Goal: Task Accomplishment & Management: Use online tool/utility

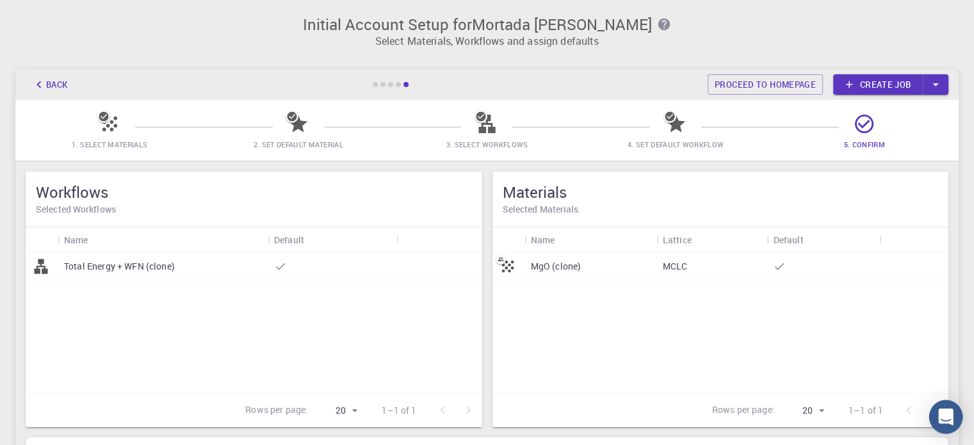
click at [951, 421] on icon "Open Intercom Messenger" at bounding box center [946, 417] width 15 height 17
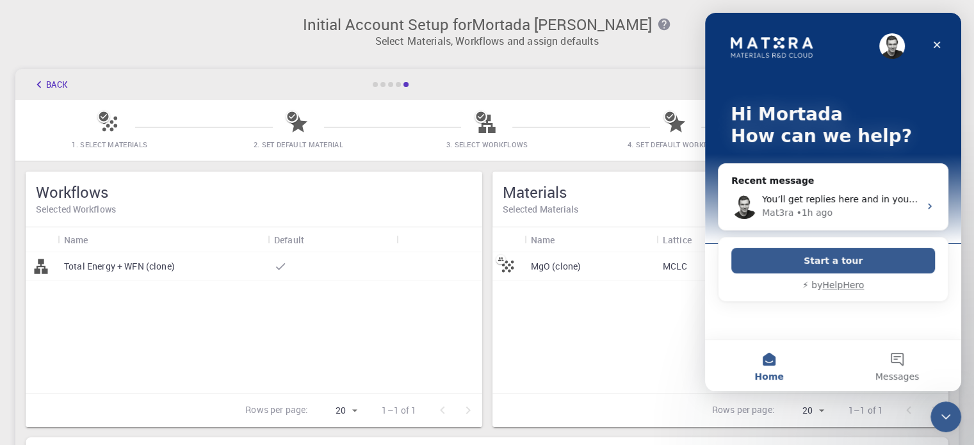
click at [844, 286] on link "HelpHero" at bounding box center [844, 285] width 42 height 10
click at [916, 212] on div "Mat3ra • 1h ago" at bounding box center [841, 212] width 158 height 13
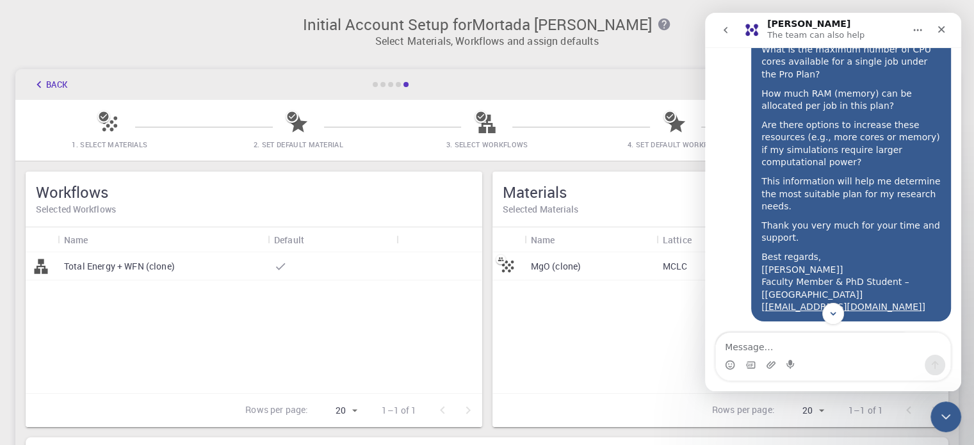
scroll to position [306, 0]
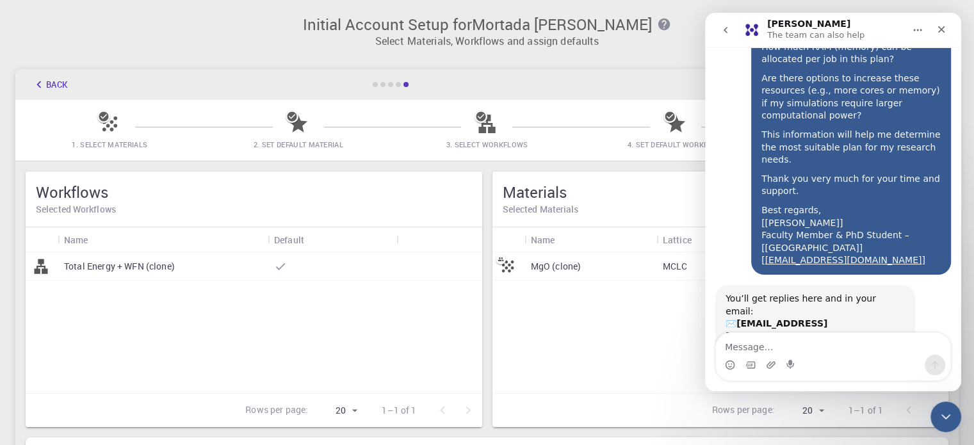
click at [854, 293] on div "You’ll get replies here and in your email: ✉️ mortada.h@s.uokerbala.edu.iq" at bounding box center [815, 318] width 179 height 50
click at [807, 349] on div "Our usual reply time 🕒 A few minutes" at bounding box center [815, 361] width 179 height 25
click at [812, 349] on div "Our usual reply time 🕒 A few minutes" at bounding box center [815, 361] width 179 height 25
click at [748, 318] on b "[EMAIL_ADDRESS][DOMAIN_NAME]" at bounding box center [777, 329] width 102 height 23
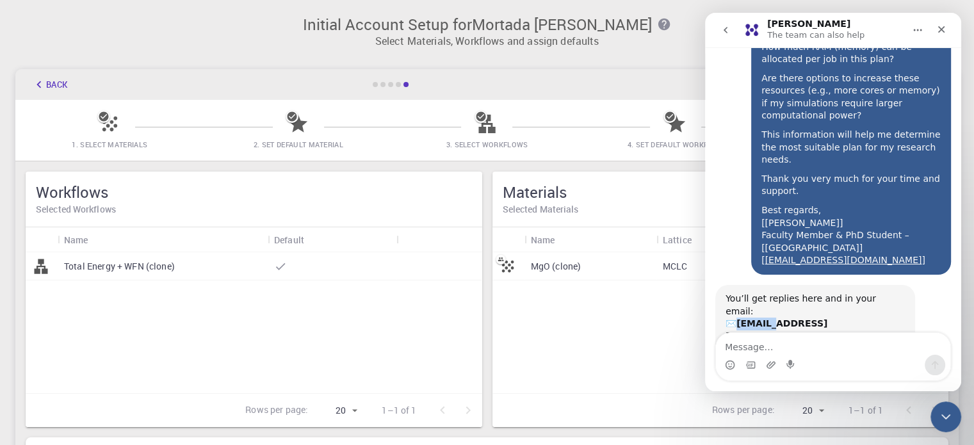
click at [748, 318] on b "[EMAIL_ADDRESS][DOMAIN_NAME]" at bounding box center [777, 329] width 102 height 23
click at [762, 363] on b "A few minutes" at bounding box center [773, 368] width 72 height 10
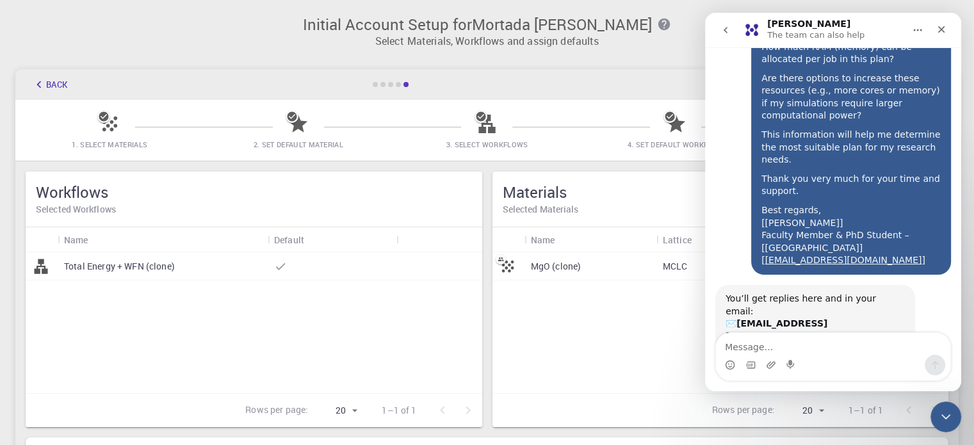
click at [603, 284] on div "MgO (clone) MCLC" at bounding box center [721, 322] width 457 height 141
click at [609, 322] on div "MgO (clone) MCLC" at bounding box center [721, 322] width 457 height 141
click at [940, 32] on icon "Close" at bounding box center [942, 29] width 10 height 10
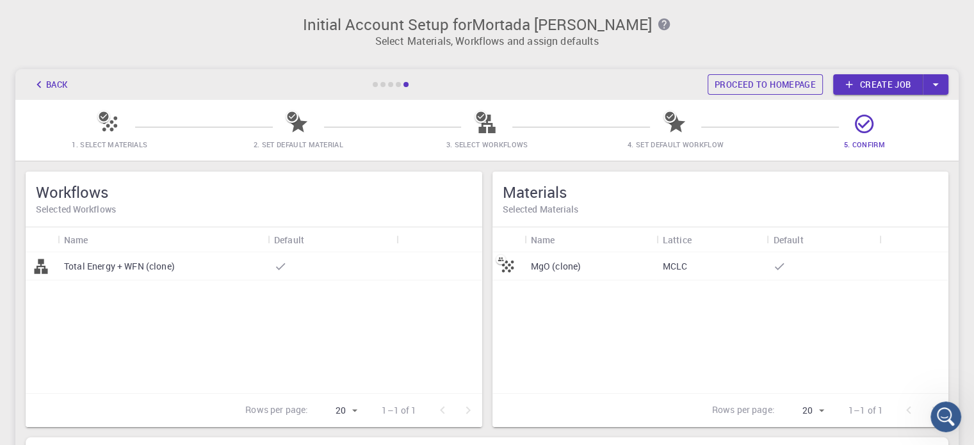
click at [735, 91] on link "Proceed to homepage" at bounding box center [765, 84] width 115 height 21
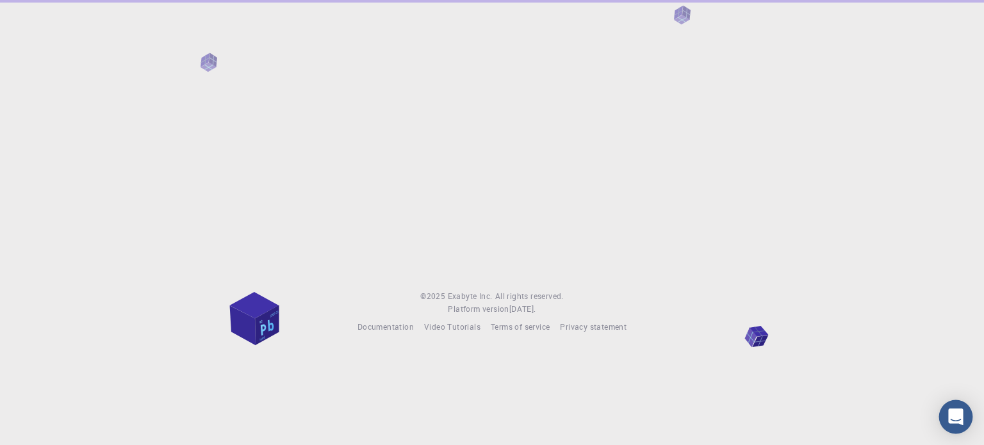
click at [956, 425] on div "Open Intercom Messenger" at bounding box center [956, 417] width 34 height 34
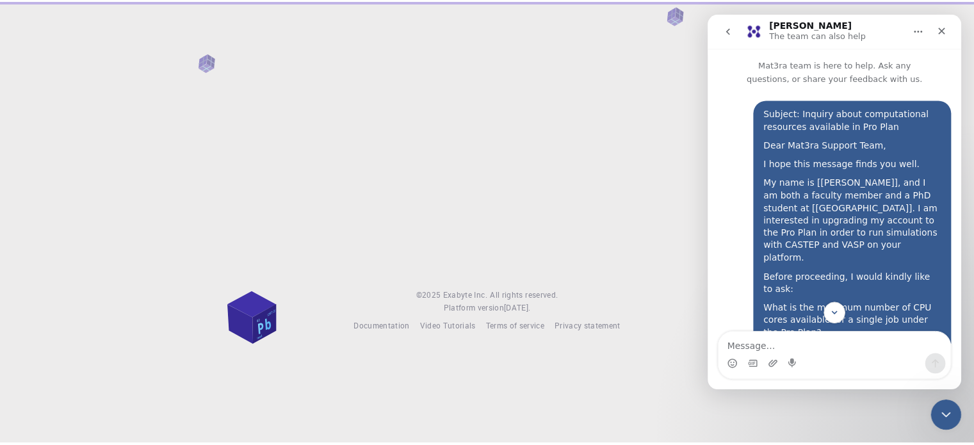
scroll to position [306, 0]
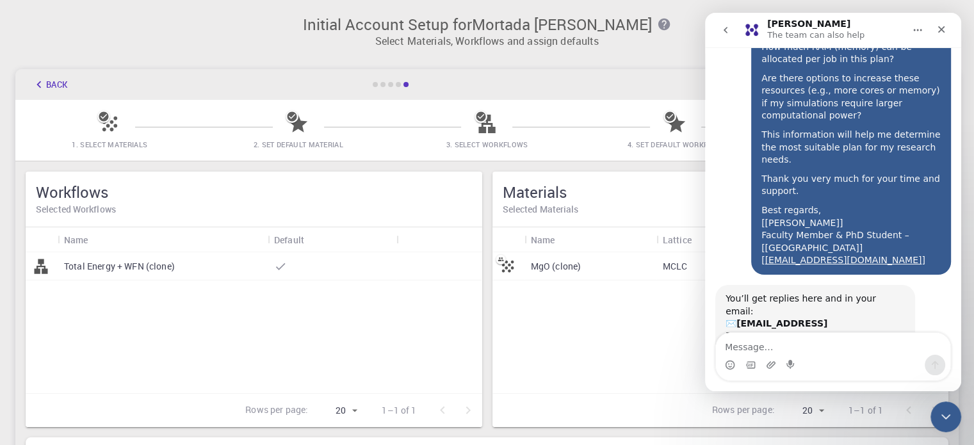
click at [646, 342] on div "MgO (clone) MCLC" at bounding box center [721, 322] width 457 height 141
click at [949, 418] on icon "Close Intercom Messenger" at bounding box center [944, 414] width 15 height 15
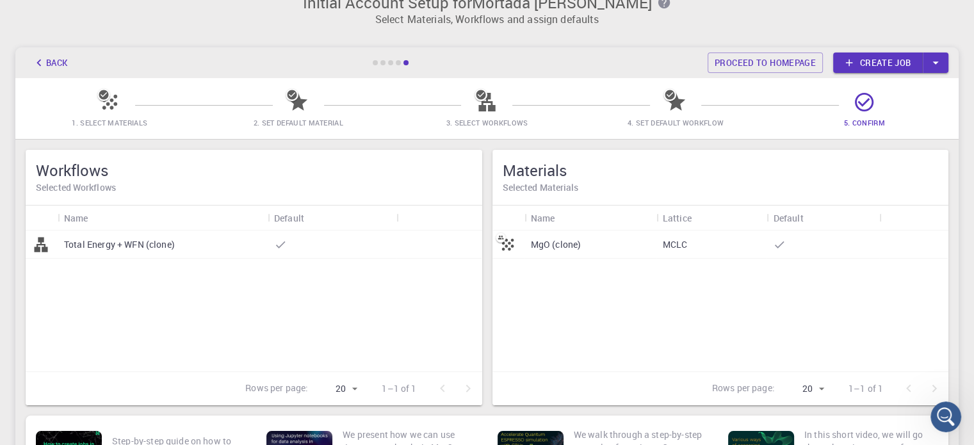
scroll to position [0, 0]
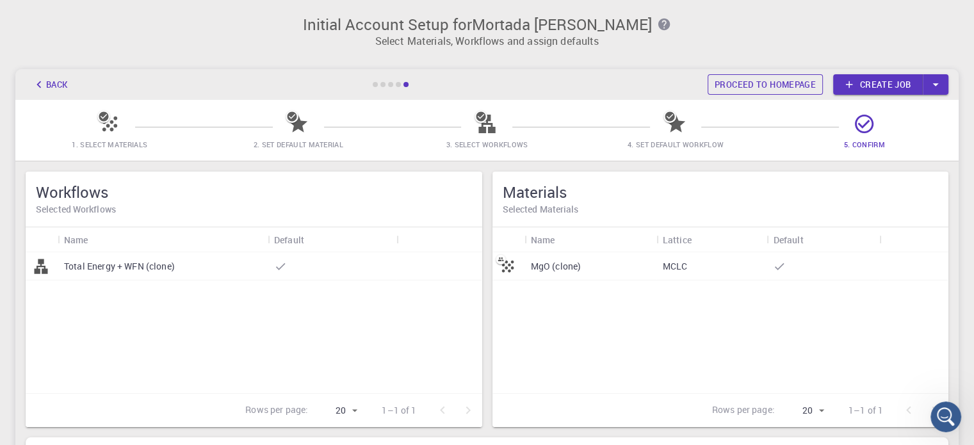
click at [759, 79] on link "Proceed to homepage" at bounding box center [765, 84] width 115 height 21
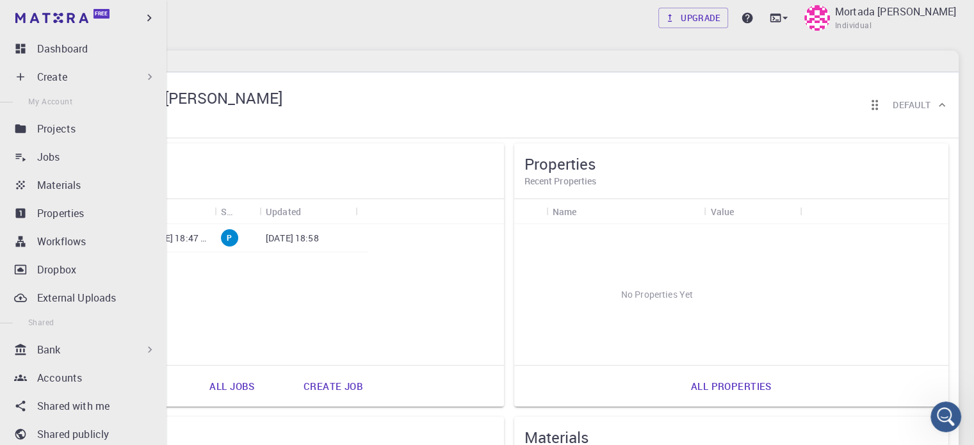
click at [51, 74] on p "Create" at bounding box center [52, 76] width 30 height 15
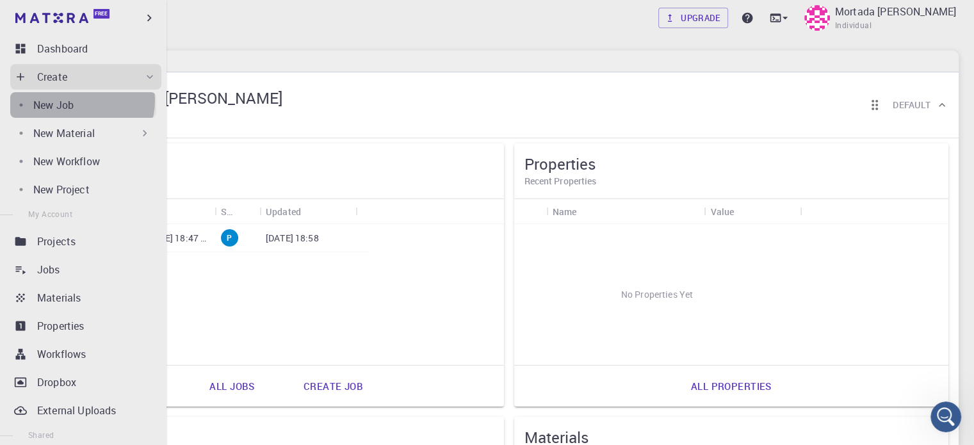
click at [81, 101] on div "New Job" at bounding box center [94, 104] width 123 height 15
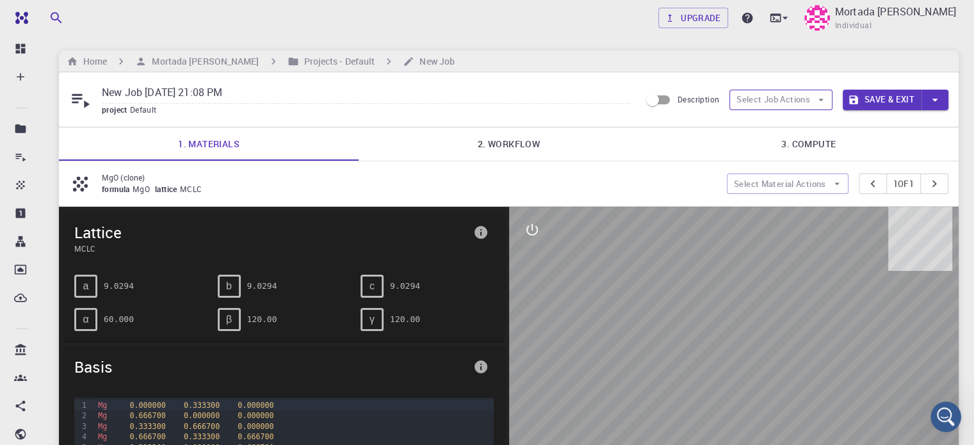
click at [818, 100] on icon "button" at bounding box center [822, 100] width 12 height 12
click at [789, 148] on span "Select materials" at bounding box center [792, 145] width 60 height 13
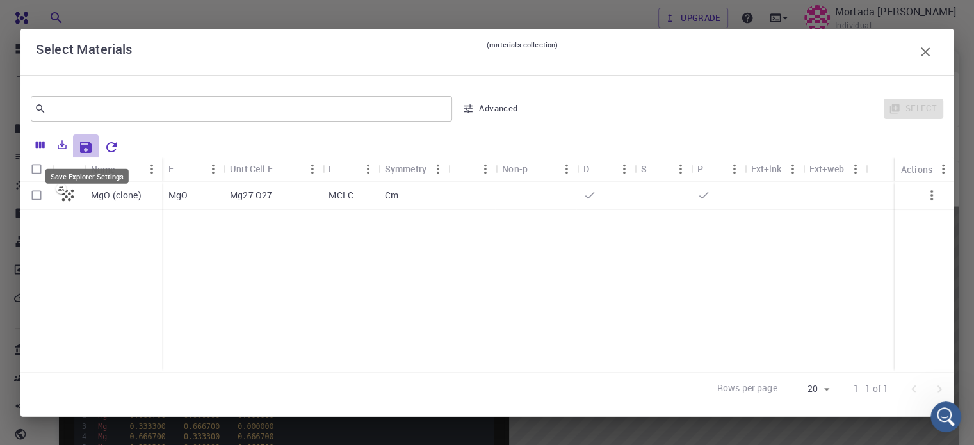
click at [85, 145] on icon "Save Explorer Settings" at bounding box center [86, 148] width 12 height 12
click at [39, 141] on icon "Columns" at bounding box center [40, 144] width 9 height 7
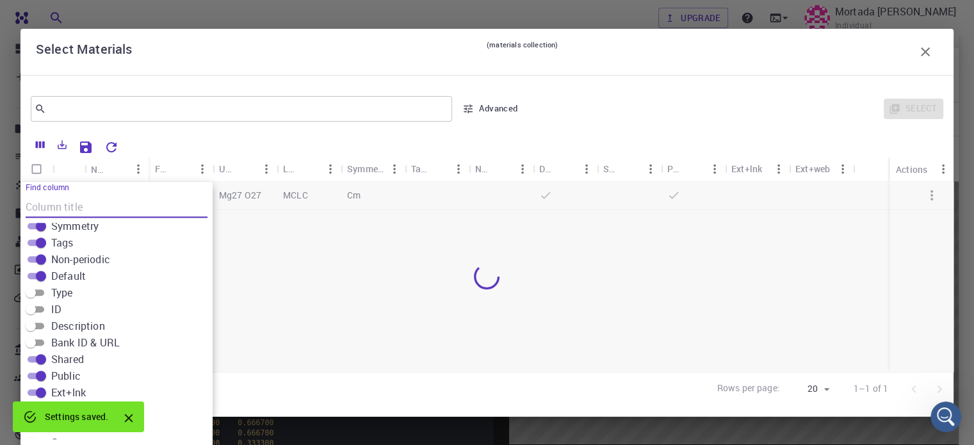
scroll to position [193, 0]
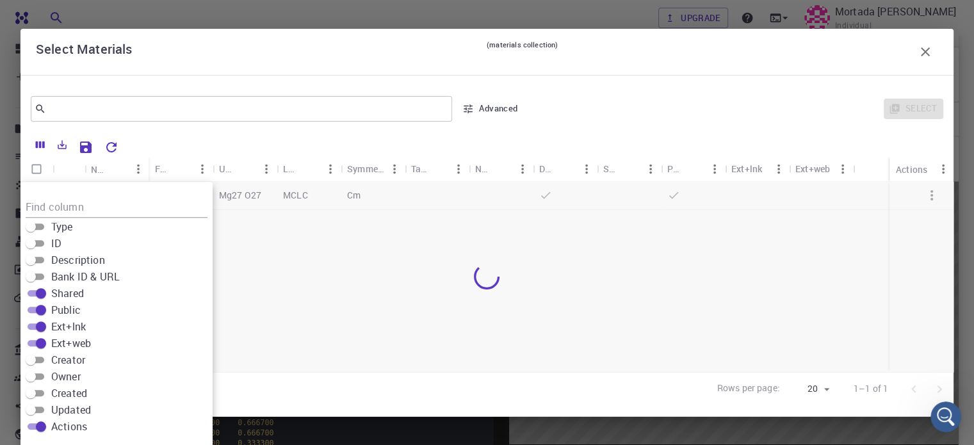
click at [328, 332] on div at bounding box center [487, 277] width 933 height 190
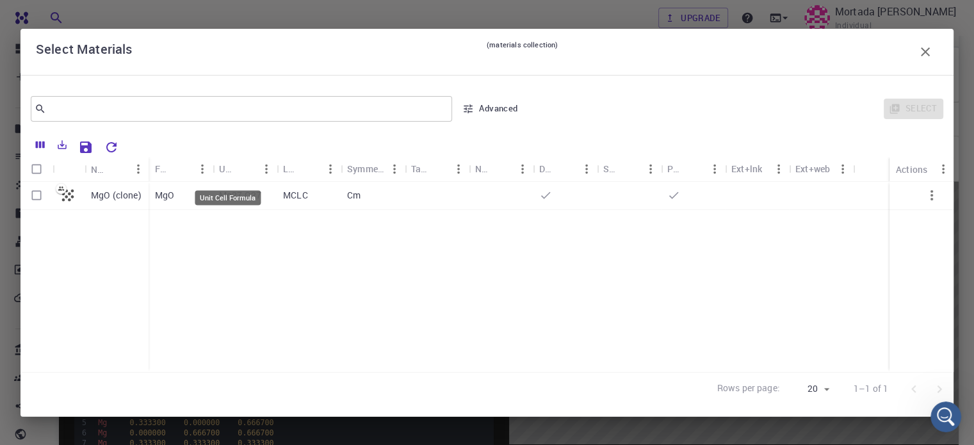
click at [228, 168] on div "Unit Cell Formula" at bounding box center [227, 168] width 17 height 25
click at [100, 170] on div "Name" at bounding box center [99, 169] width 17 height 25
click at [595, 125] on div "​ Advanced Select" at bounding box center [487, 109] width 933 height 46
click at [252, 115] on input "text" at bounding box center [236, 109] width 381 height 18
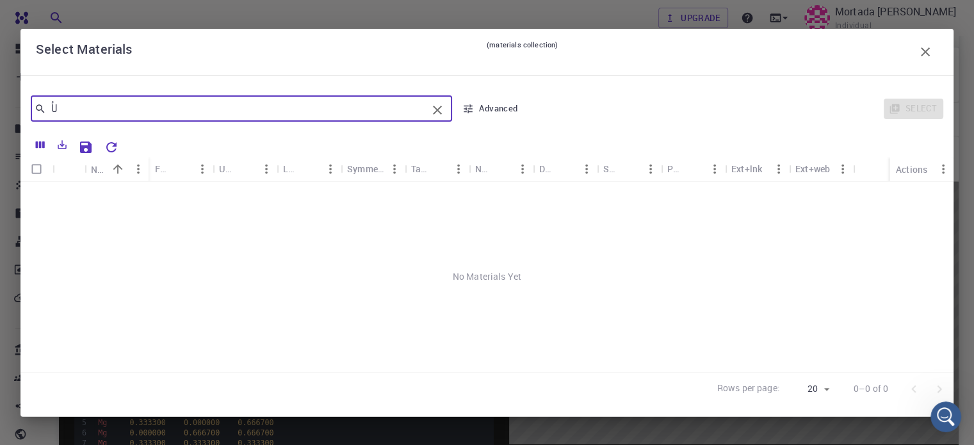
type input "ل"
type input "G"
type input "Y"
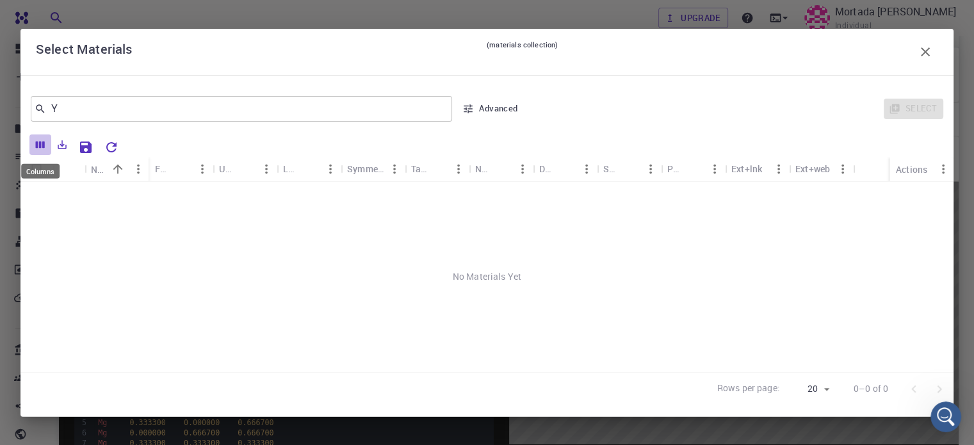
click at [43, 147] on icon "Columns" at bounding box center [40, 144] width 9 height 7
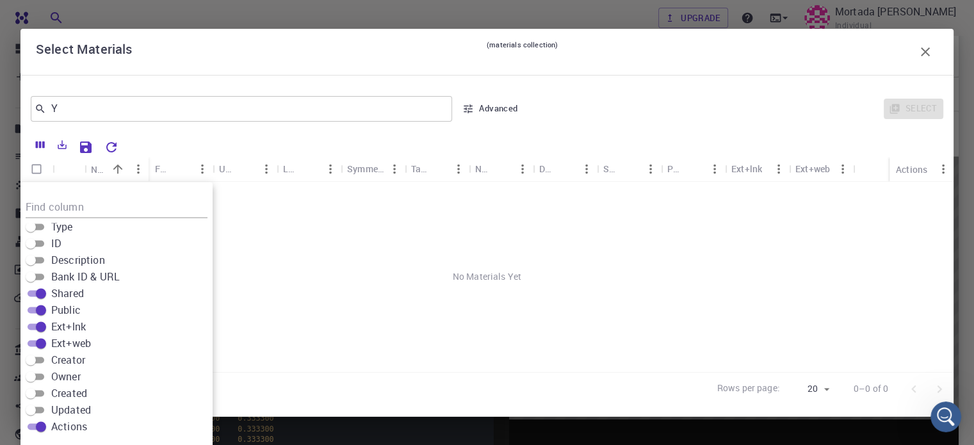
click at [303, 295] on div "No Materials Yet" at bounding box center [487, 277] width 933 height 190
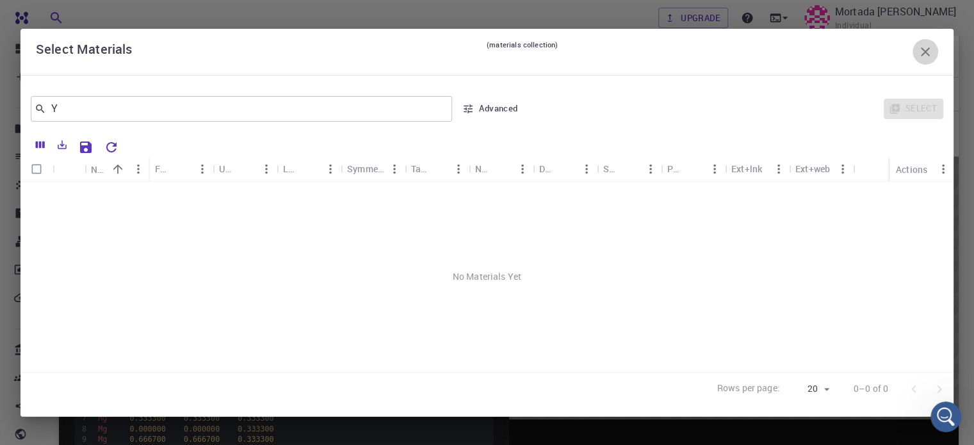
click at [918, 56] on icon "button" at bounding box center [925, 51] width 15 height 15
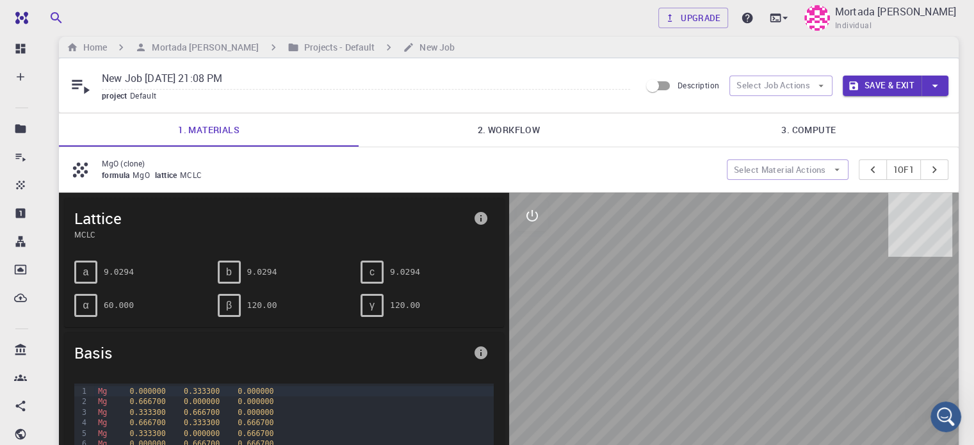
scroll to position [0, 0]
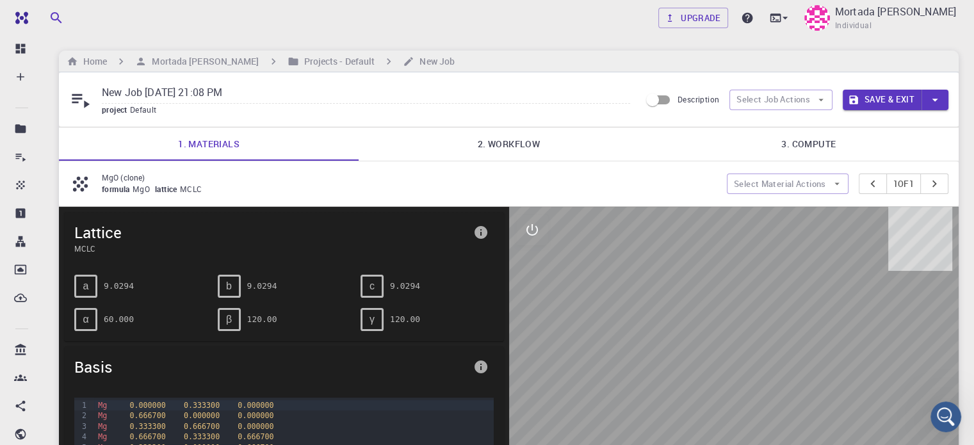
click at [75, 97] on icon at bounding box center [80, 99] width 22 height 22
click at [89, 106] on icon at bounding box center [80, 99] width 22 height 22
click at [72, 176] on icon at bounding box center [80, 184] width 22 height 22
click at [533, 138] on link "2. Workflow" at bounding box center [509, 143] width 300 height 33
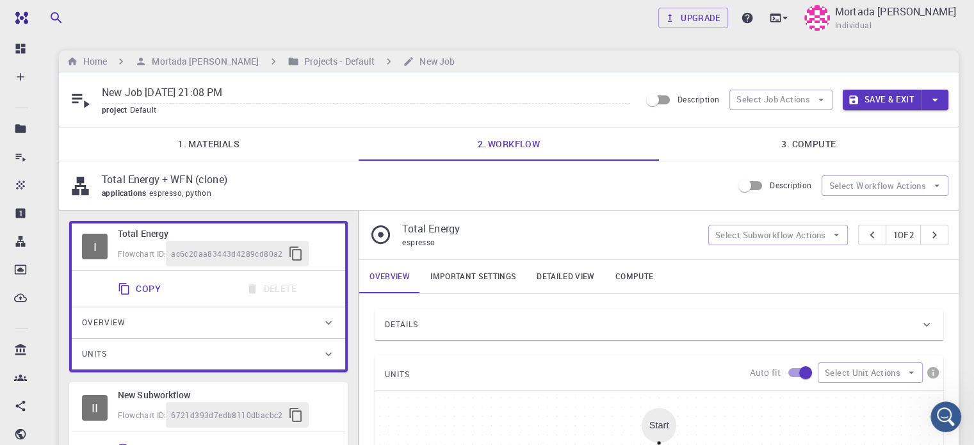
click at [306, 145] on link "1. Materials" at bounding box center [209, 143] width 300 height 33
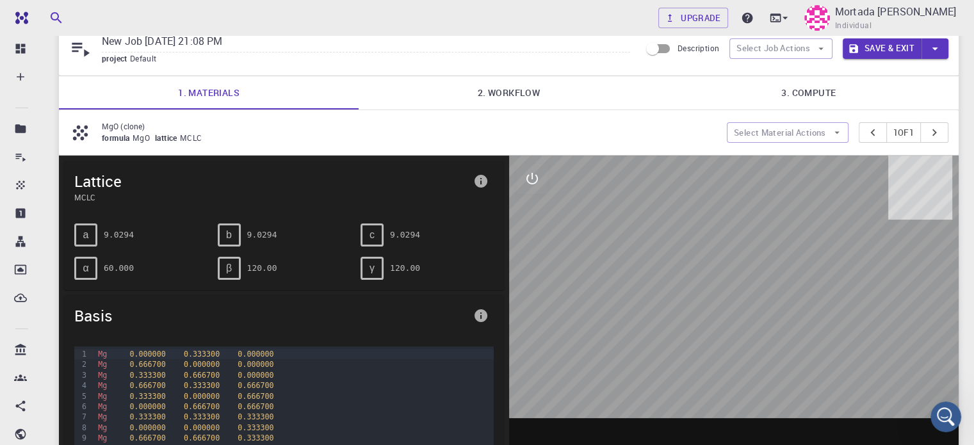
scroll to position [71, 0]
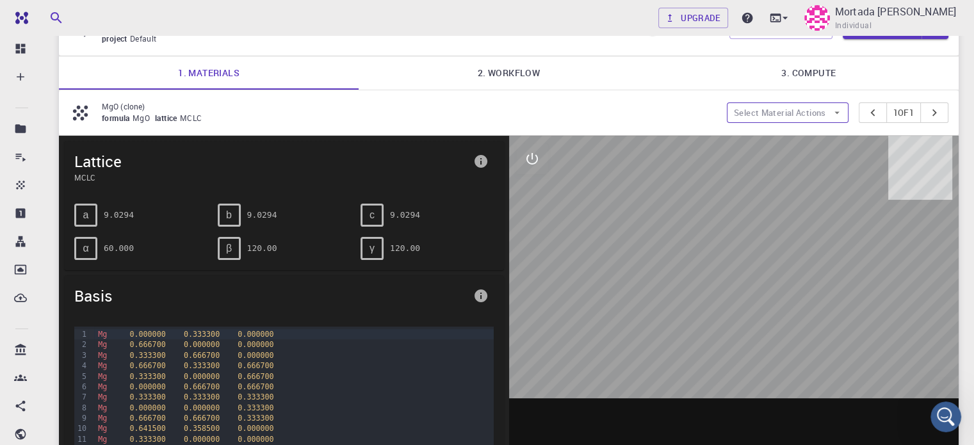
click at [811, 110] on button "Select Material Actions" at bounding box center [788, 113] width 122 height 21
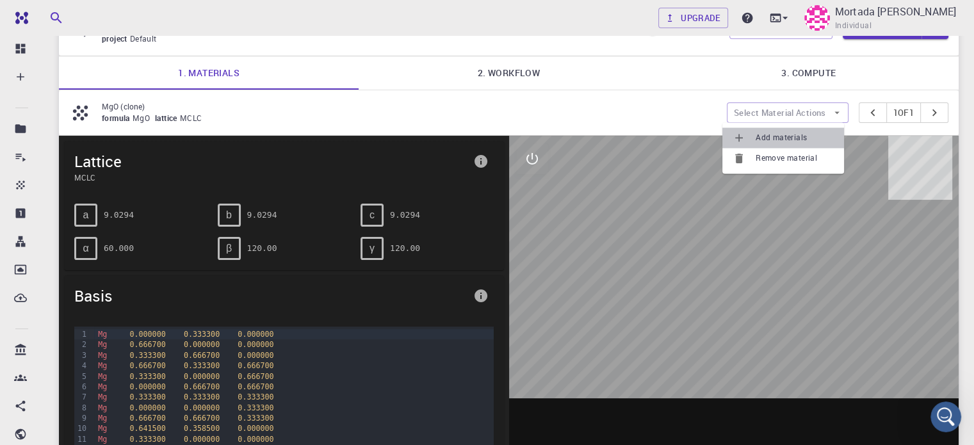
click at [794, 133] on span "Add materials" at bounding box center [795, 137] width 78 height 13
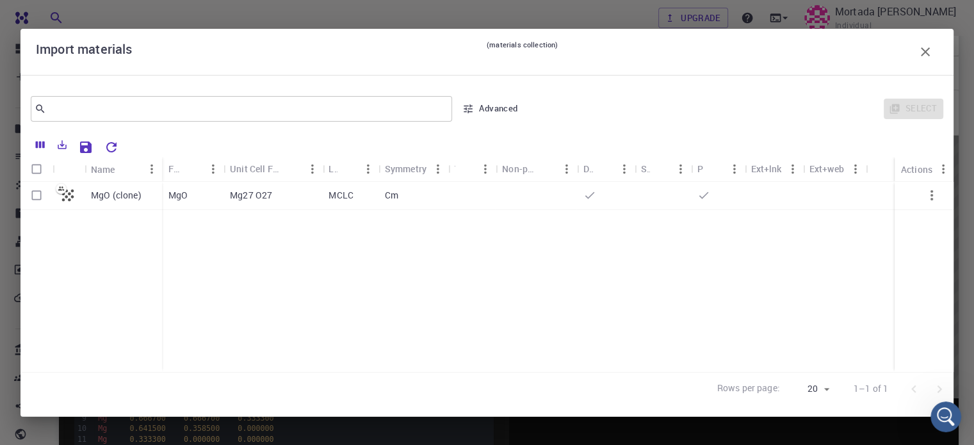
click at [924, 54] on icon "button" at bounding box center [925, 51] width 15 height 15
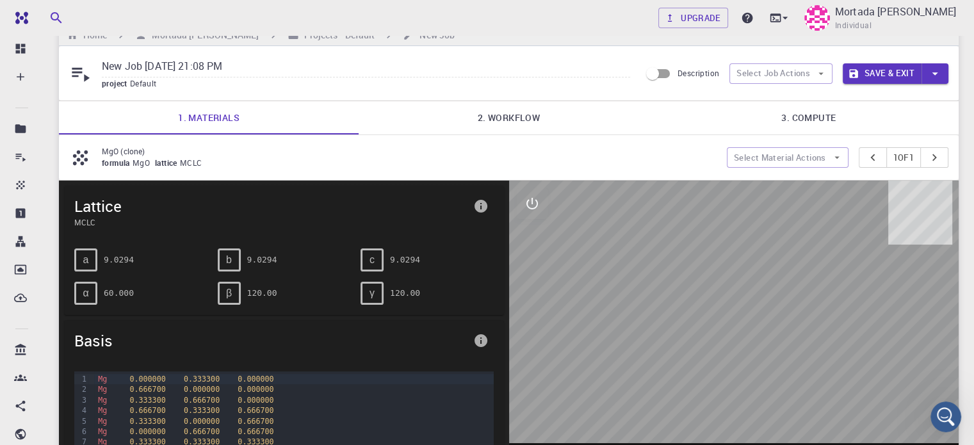
scroll to position [0, 0]
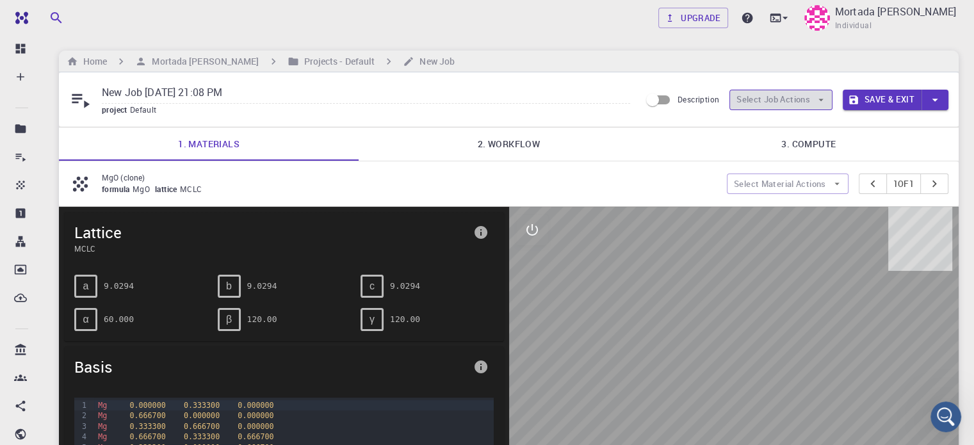
click at [805, 103] on button "Select Job Actions" at bounding box center [781, 100] width 103 height 21
click at [883, 139] on link "3. Compute" at bounding box center [809, 143] width 300 height 33
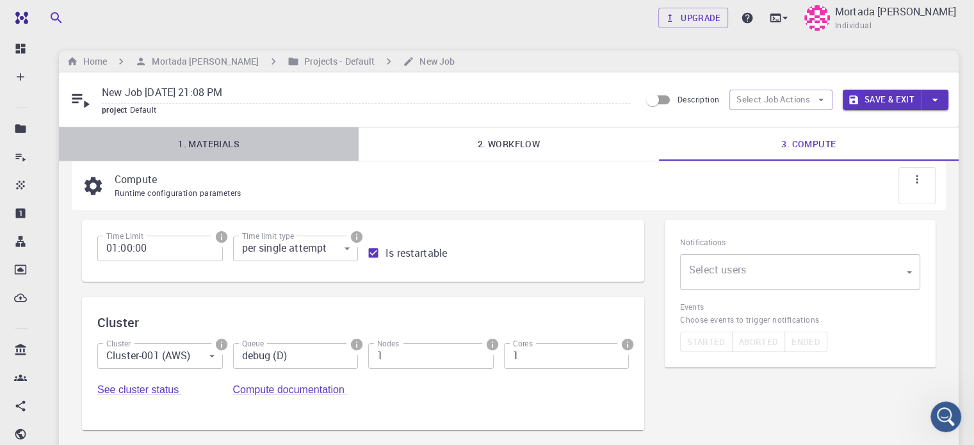
click at [261, 140] on link "1. Materials" at bounding box center [209, 143] width 300 height 33
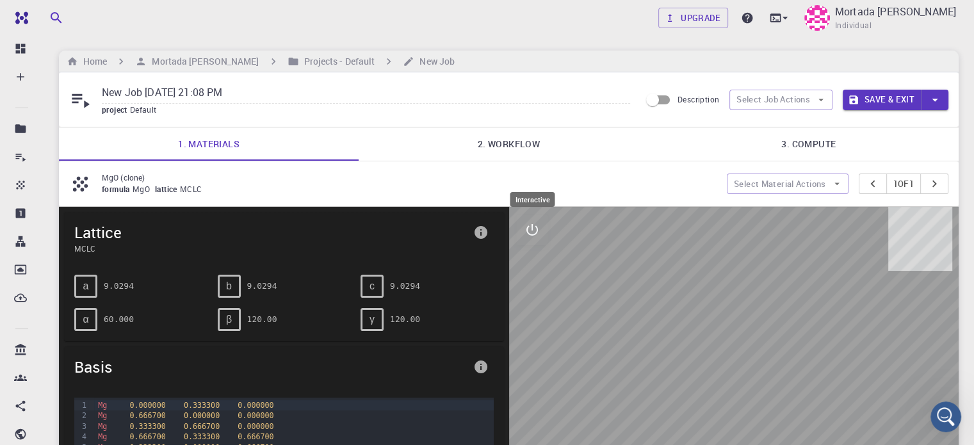
click at [525, 230] on icon "interactive" at bounding box center [532, 229] width 15 height 15
click at [529, 298] on icon "parameters" at bounding box center [532, 291] width 15 height 15
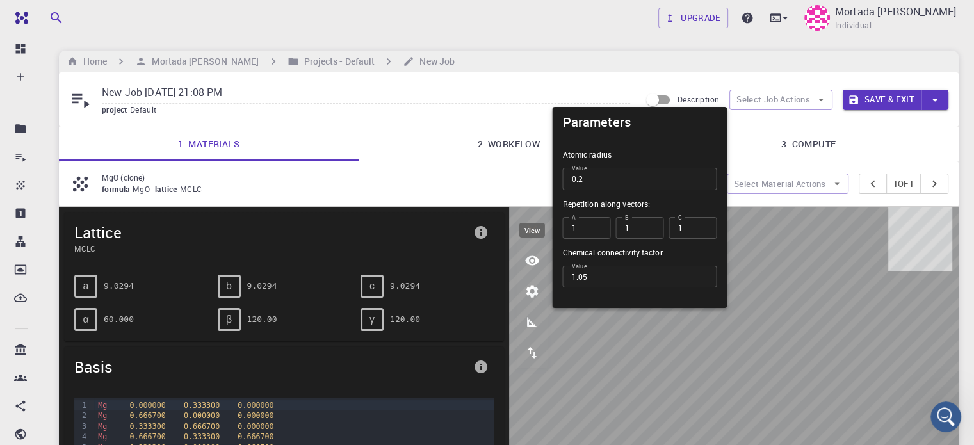
click at [530, 262] on icon "view" at bounding box center [532, 260] width 15 height 15
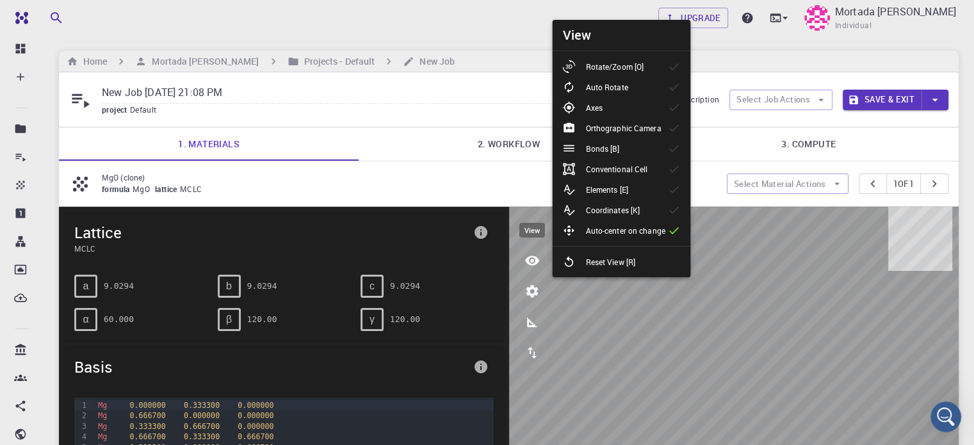
click at [530, 262] on icon "view" at bounding box center [532, 260] width 15 height 15
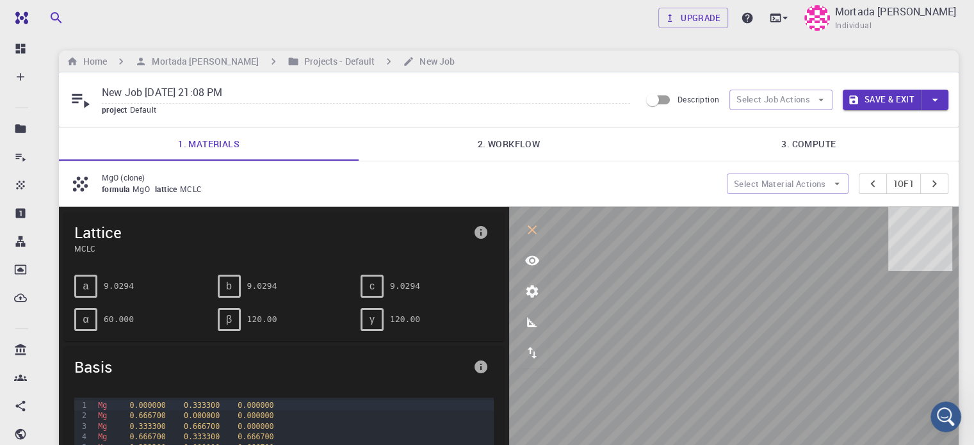
click at [465, 265] on div "c 9.0294" at bounding box center [422, 281] width 144 height 33
click at [377, 291] on div "c" at bounding box center [372, 286] width 23 height 23
click at [480, 230] on icon "info" at bounding box center [481, 232] width 13 height 13
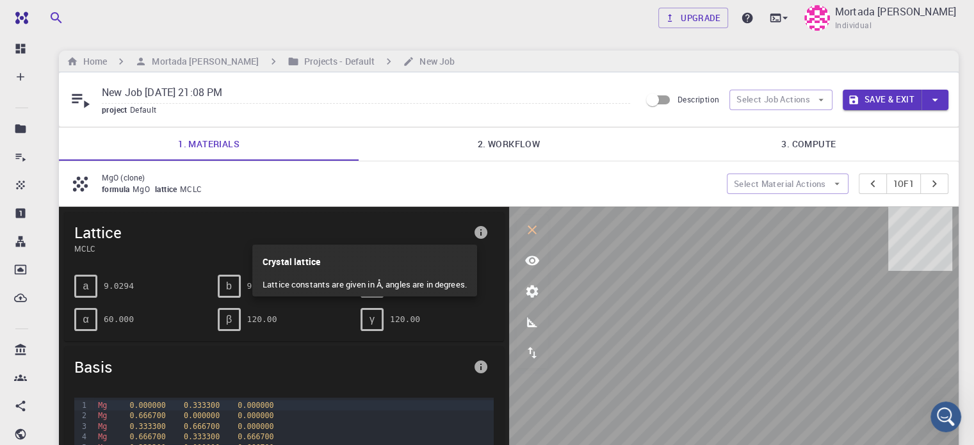
click at [480, 230] on div at bounding box center [487, 222] width 974 height 445
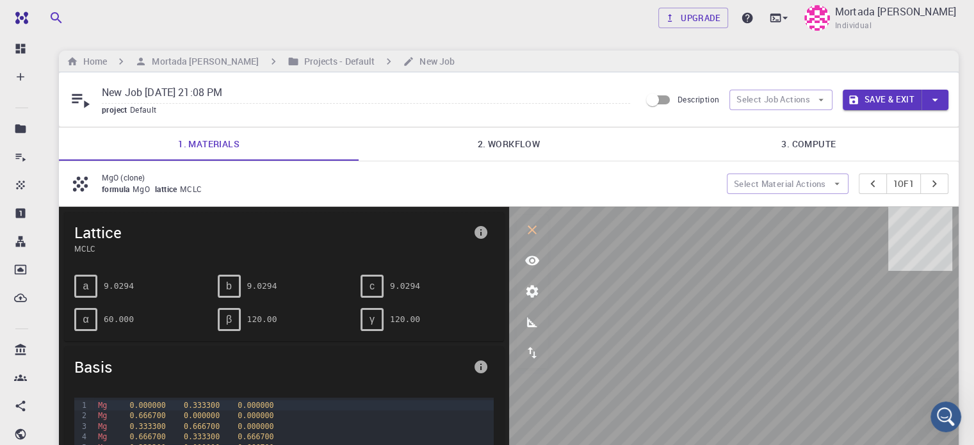
click at [151, 192] on span "MgO" at bounding box center [144, 189] width 22 height 10
click at [118, 185] on span "formula" at bounding box center [117, 189] width 31 height 10
click at [113, 179] on p "MgO (clone)" at bounding box center [409, 178] width 615 height 12
click at [126, 104] on span "project" at bounding box center [116, 109] width 28 height 10
click at [144, 76] on div "New Job Sep 17, 2025, 21:08 PM project Default Description Select Job Actions S…" at bounding box center [509, 99] width 900 height 54
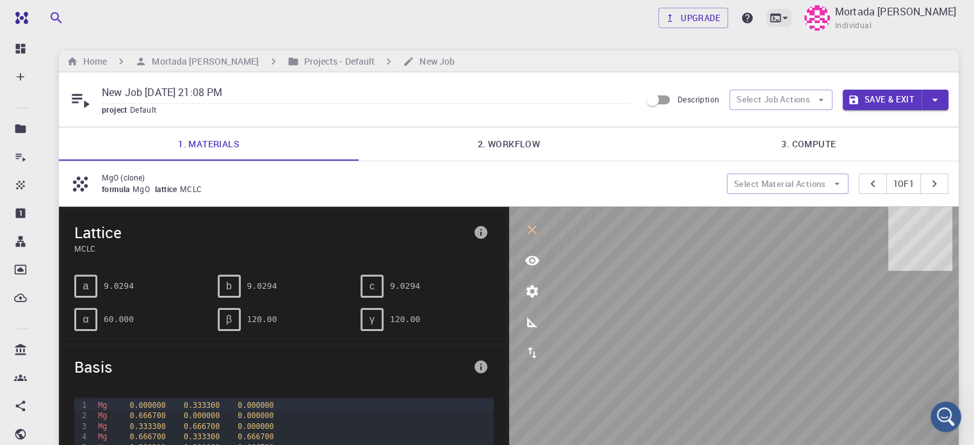
click at [779, 18] on icon at bounding box center [785, 18] width 13 height 13
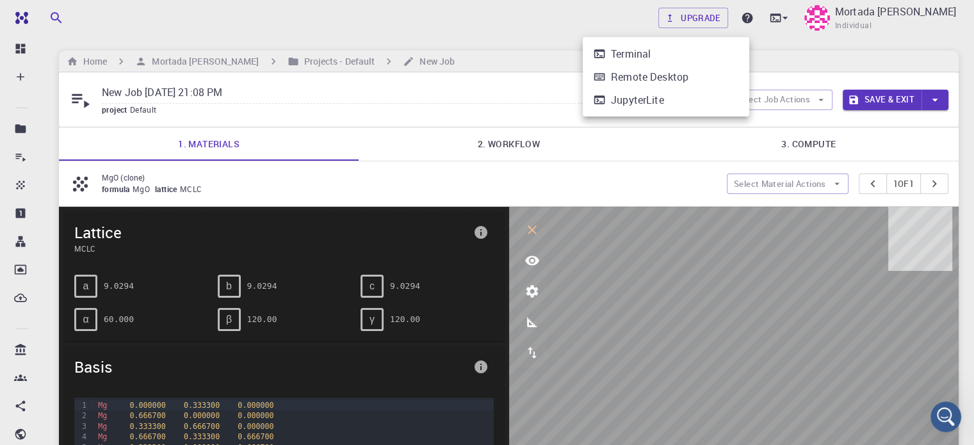
click at [745, 18] on div at bounding box center [487, 222] width 974 height 445
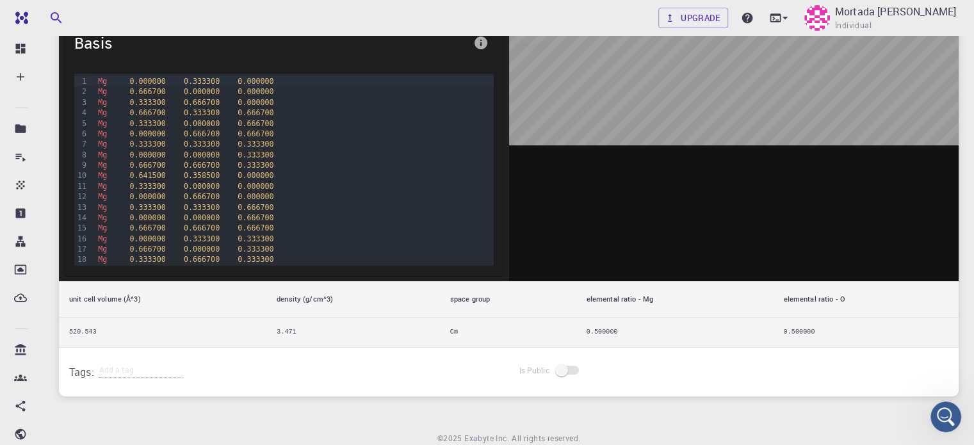
scroll to position [373, 0]
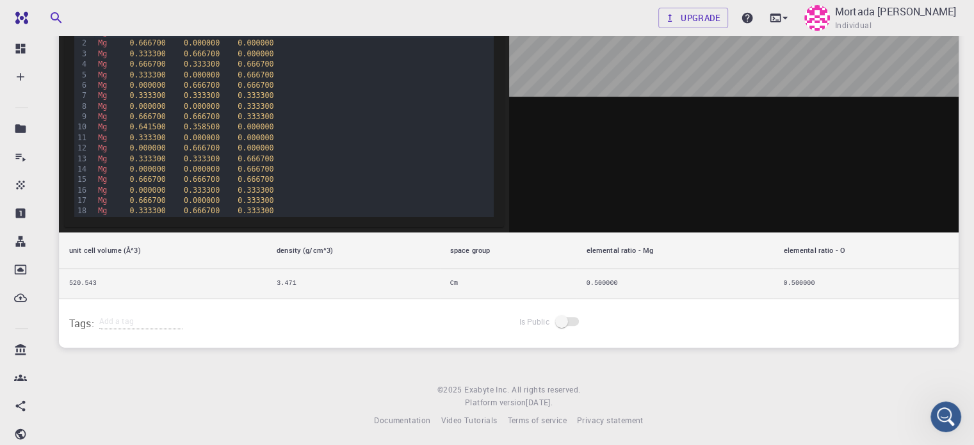
click at [897, 316] on div "Is Public" at bounding box center [734, 323] width 450 height 49
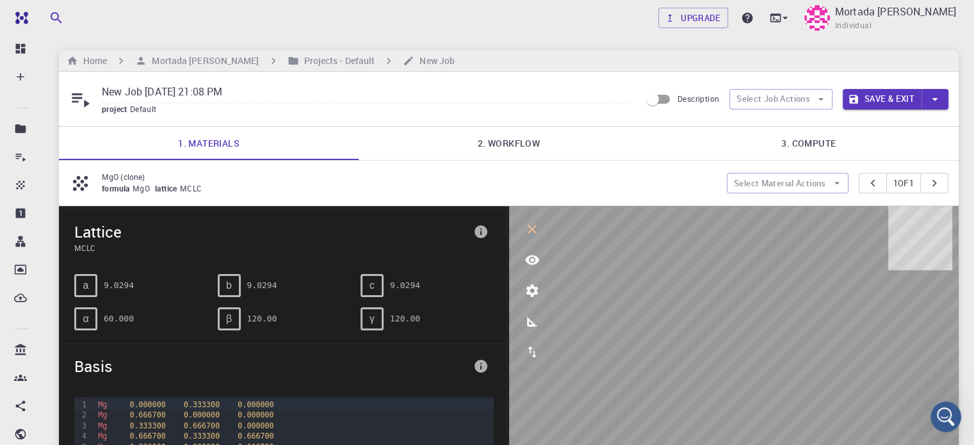
scroll to position [0, 0]
click at [742, 22] on icon at bounding box center [747, 18] width 11 height 11
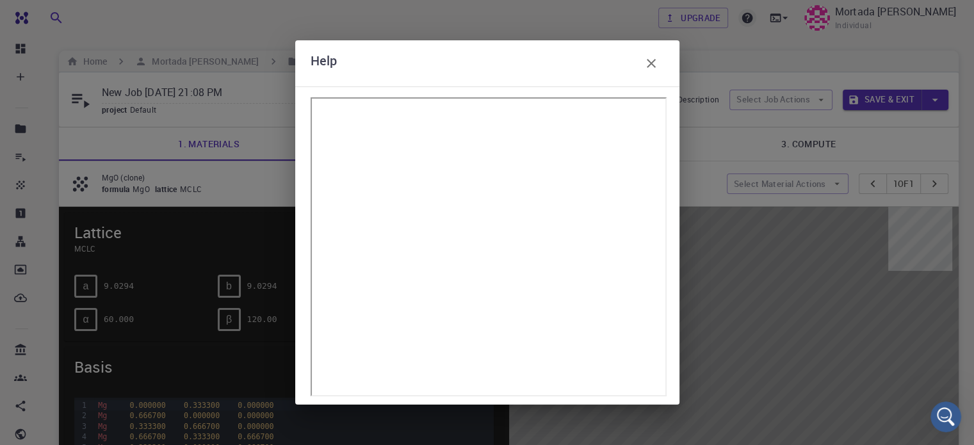
click at [707, 22] on div "Help" at bounding box center [487, 222] width 974 height 445
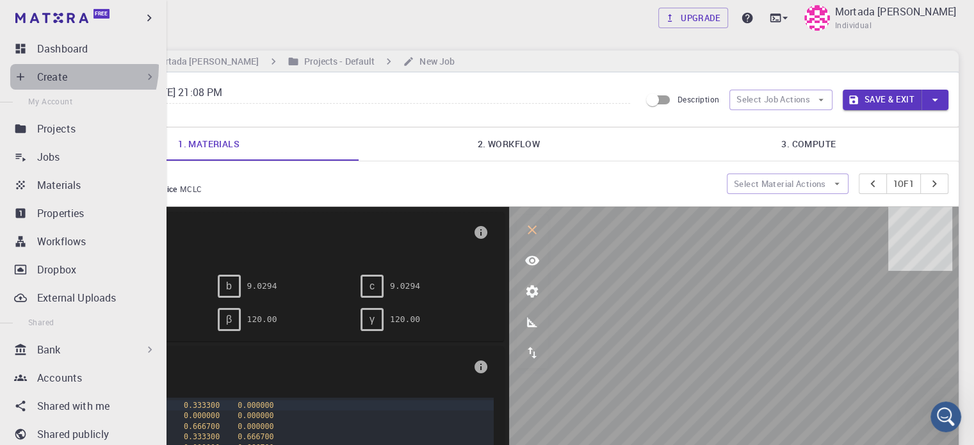
click at [64, 67] on div "Create" at bounding box center [85, 77] width 151 height 26
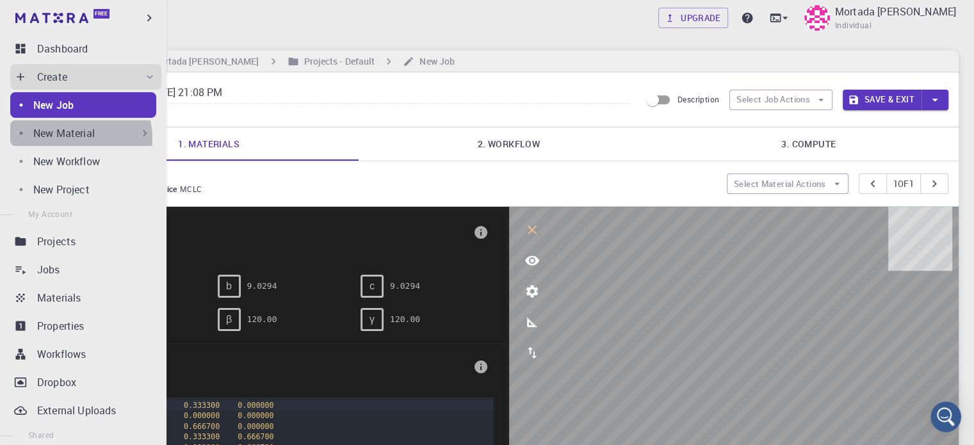
click at [76, 138] on p "New Material" at bounding box center [64, 133] width 62 height 15
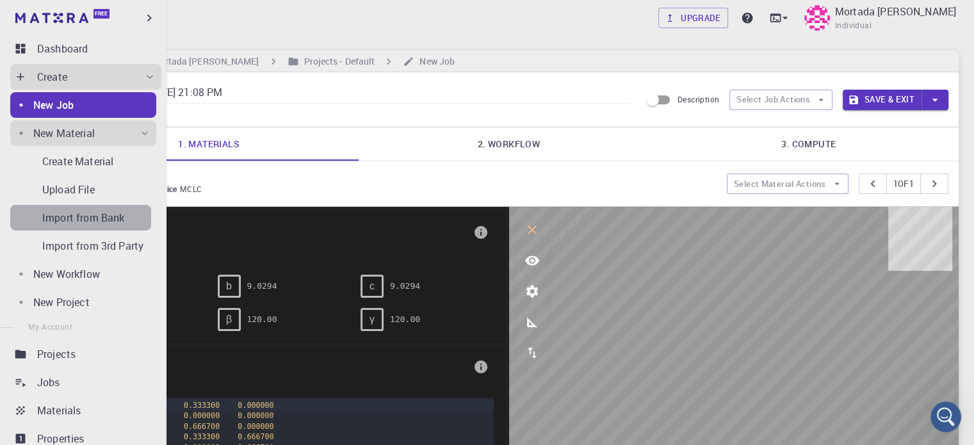
click at [124, 222] on p "Import from Bank" at bounding box center [83, 217] width 82 height 15
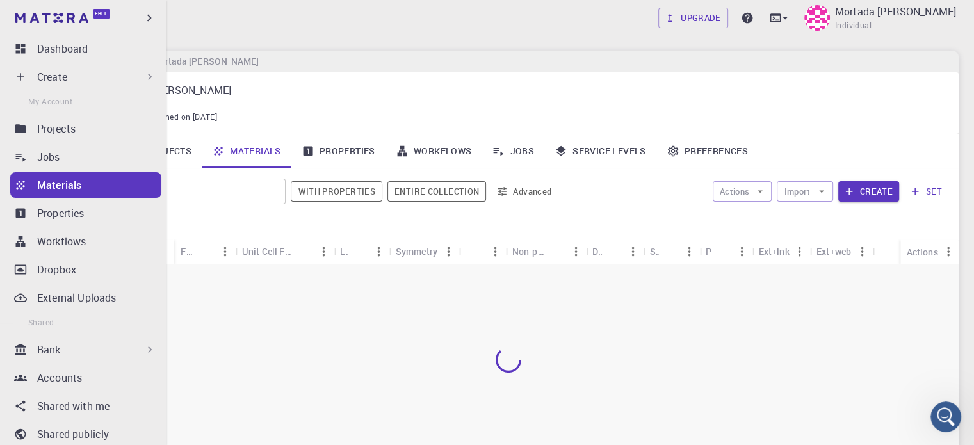
click at [79, 352] on div "Bank" at bounding box center [96, 349] width 119 height 15
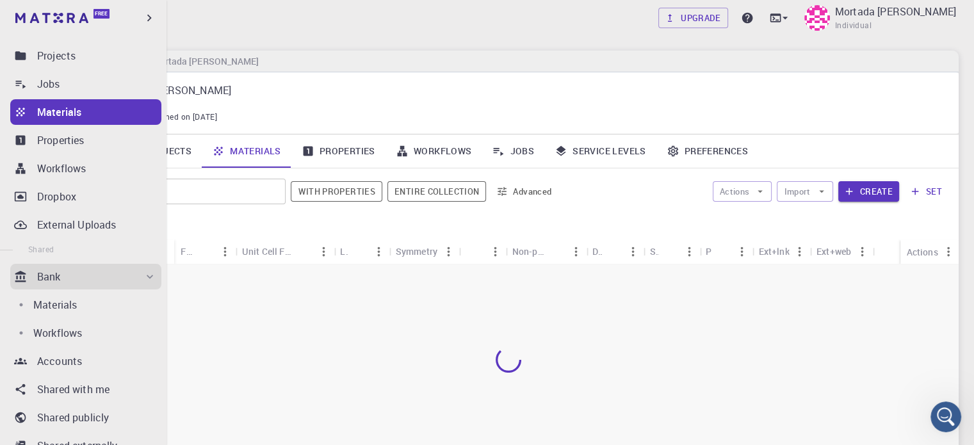
scroll to position [77, 0]
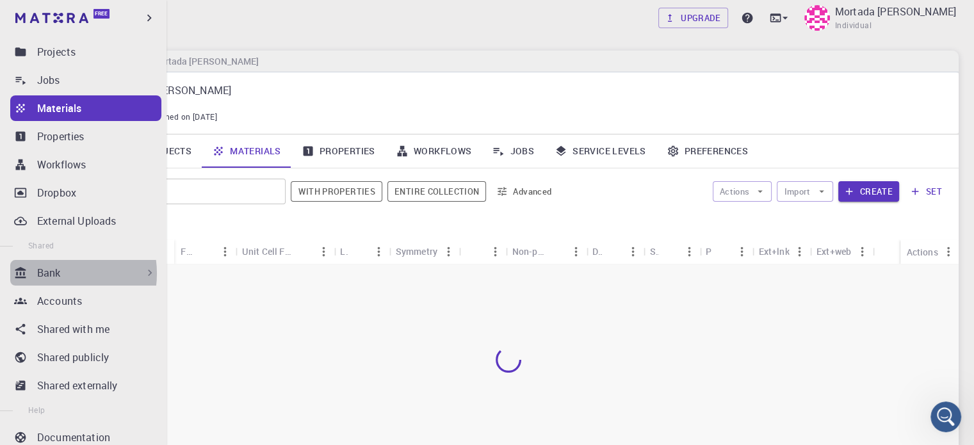
click at [56, 274] on p "Bank" at bounding box center [49, 272] width 24 height 15
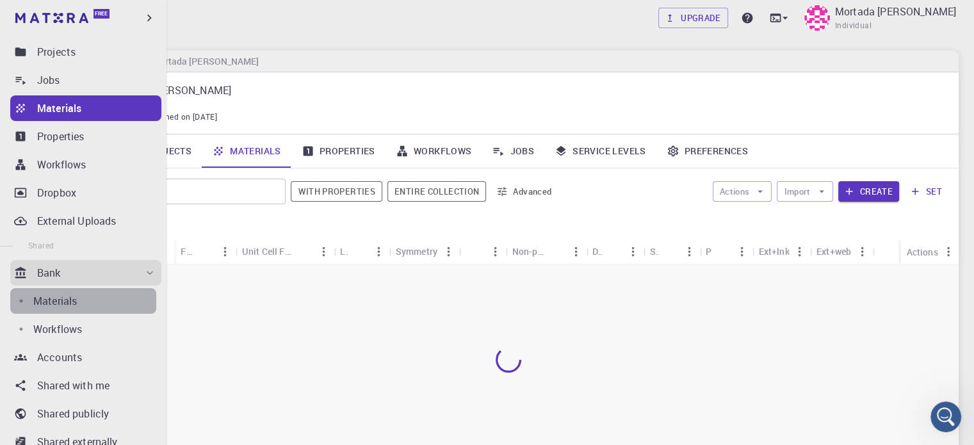
click at [92, 304] on div "Materials" at bounding box center [94, 300] width 123 height 15
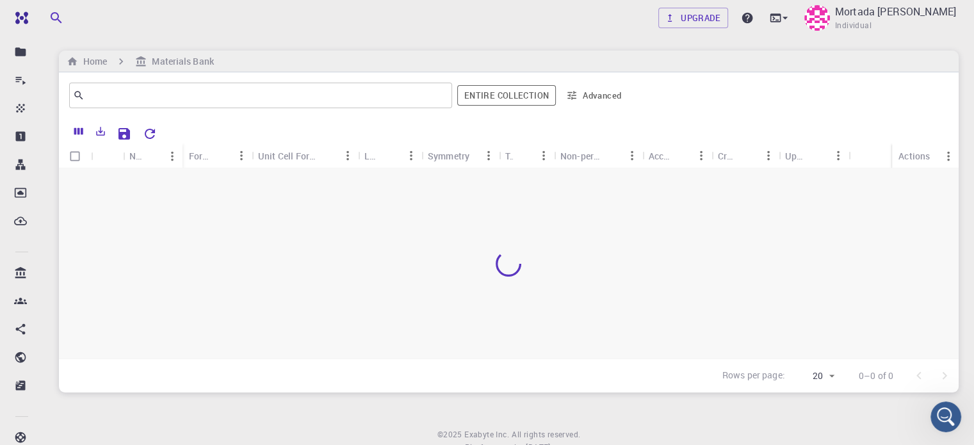
click at [723, 47] on div "Upgrade Mortada Hamid Hussein Albehadili Individual Home Materials Bank ​ Entir…" at bounding box center [509, 246] width 931 height 493
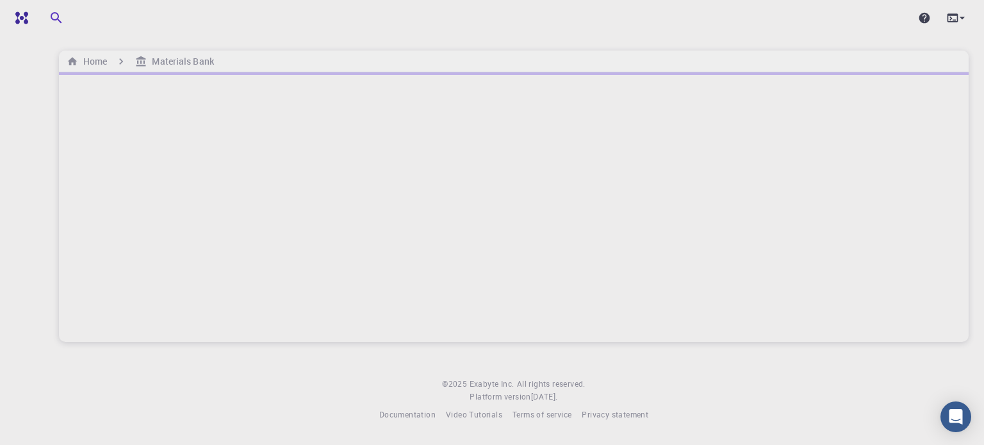
click at [459, 242] on div at bounding box center [514, 207] width 910 height 270
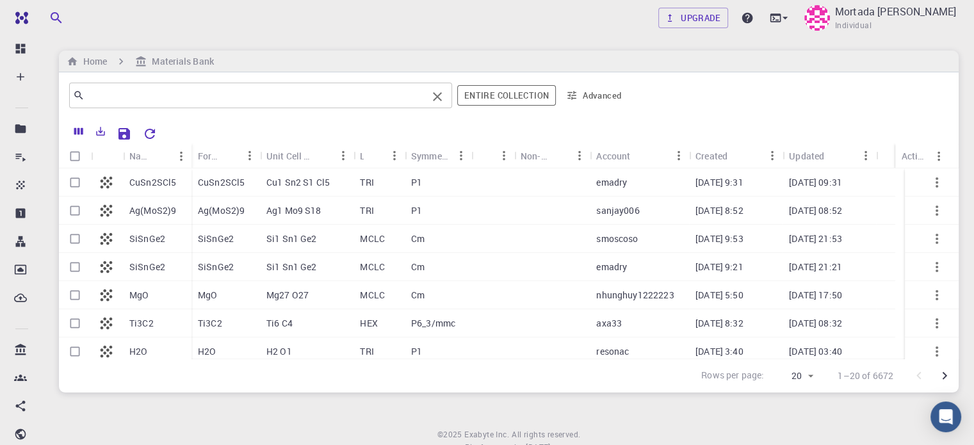
click at [159, 97] on input "text" at bounding box center [256, 95] width 343 height 18
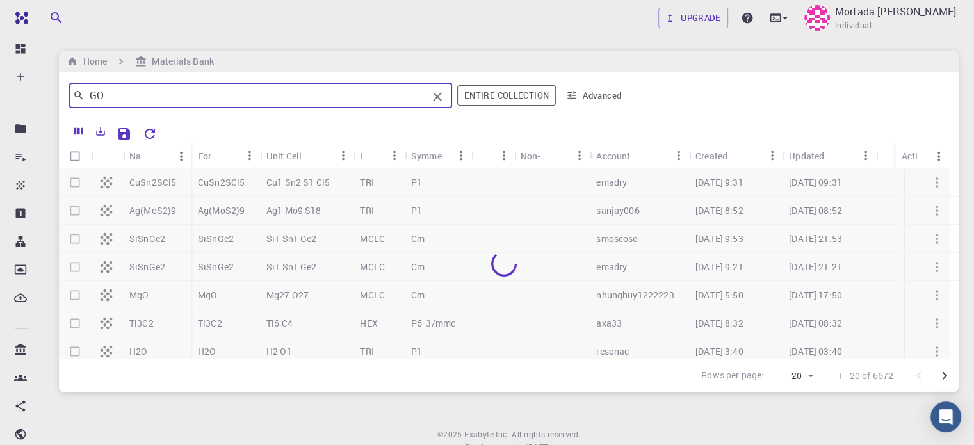
type input "GO"
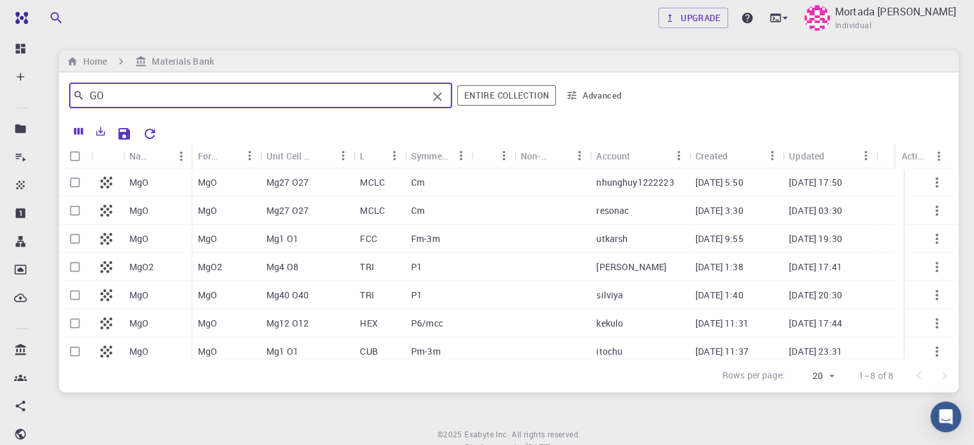
click at [573, 96] on icon "button" at bounding box center [572, 96] width 12 height 12
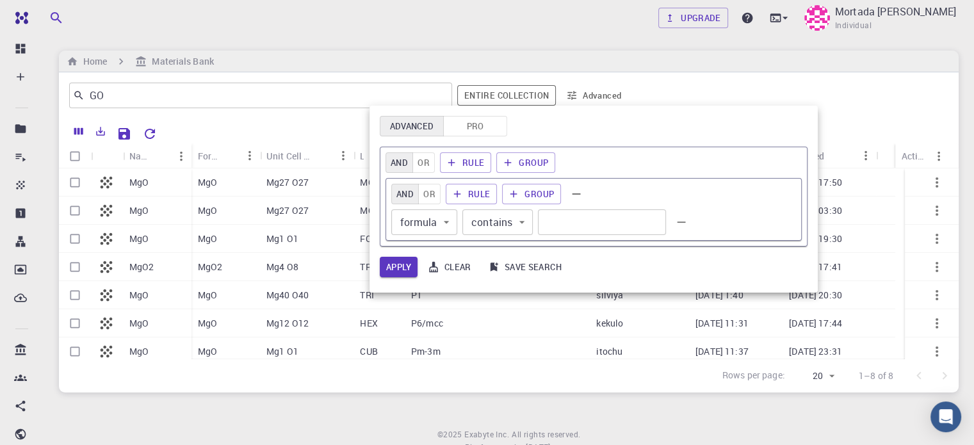
click at [573, 96] on div at bounding box center [487, 222] width 974 height 445
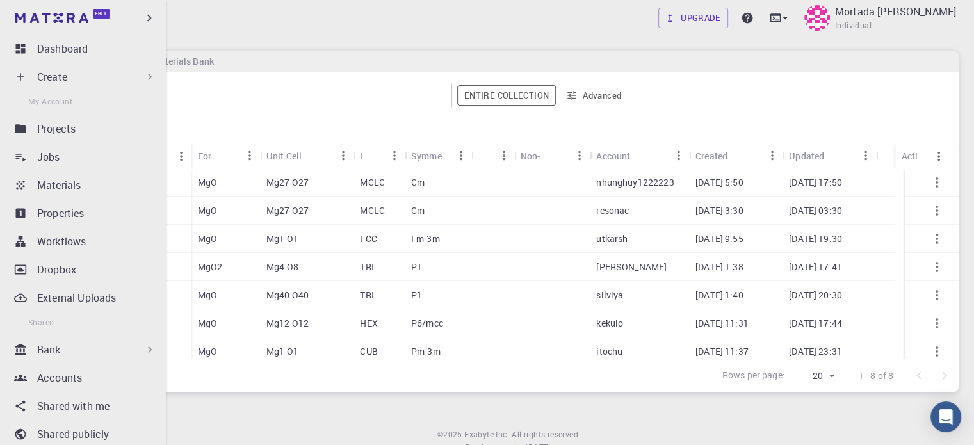
click at [70, 350] on div "Bank" at bounding box center [96, 349] width 119 height 15
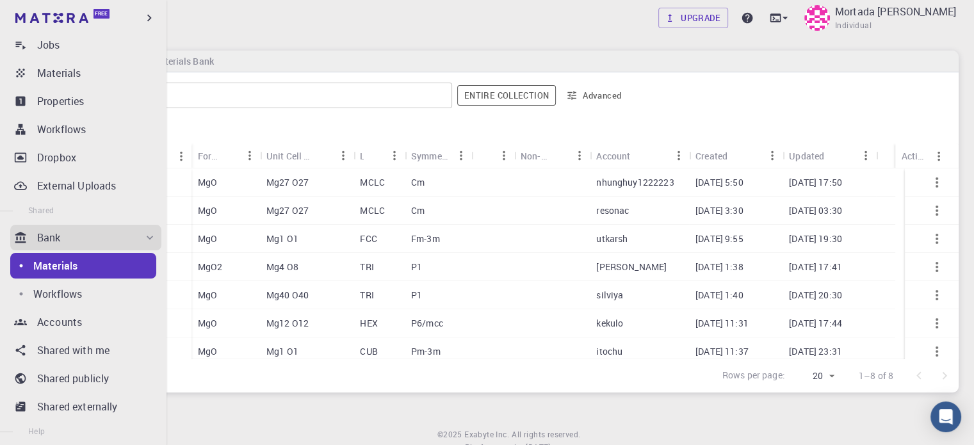
scroll to position [115, 0]
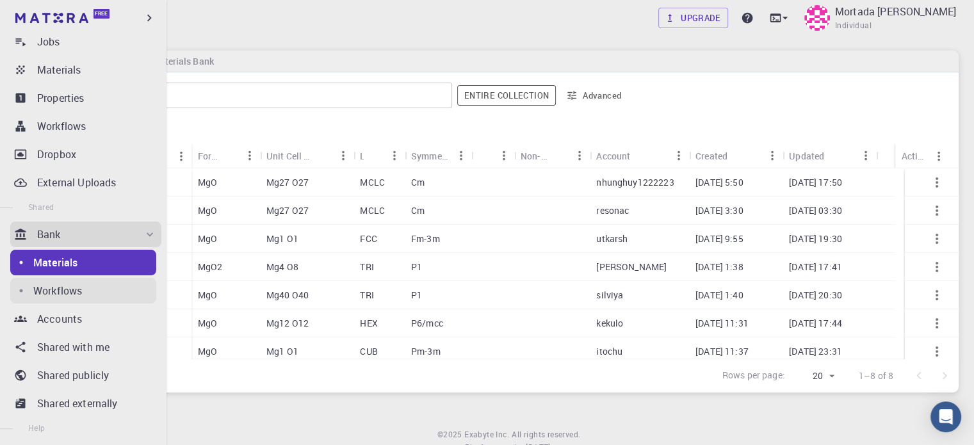
click at [85, 291] on div "Workflows" at bounding box center [94, 290] width 123 height 15
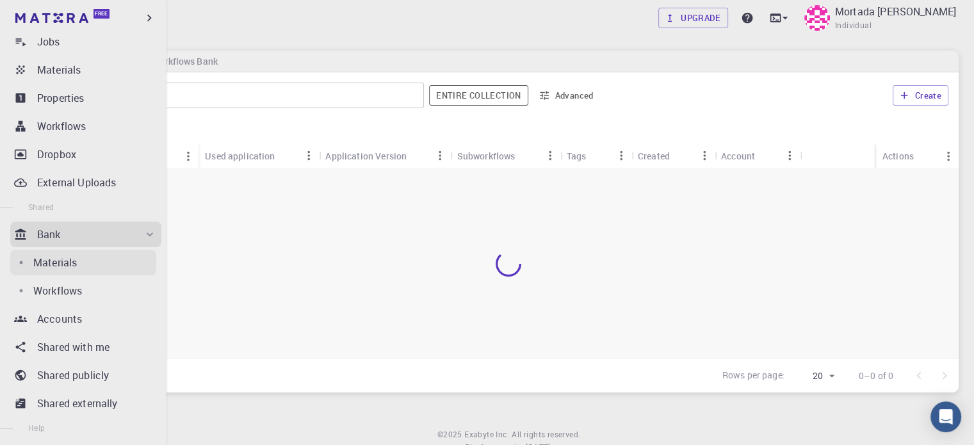
click at [70, 258] on p "Materials" at bounding box center [55, 262] width 44 height 15
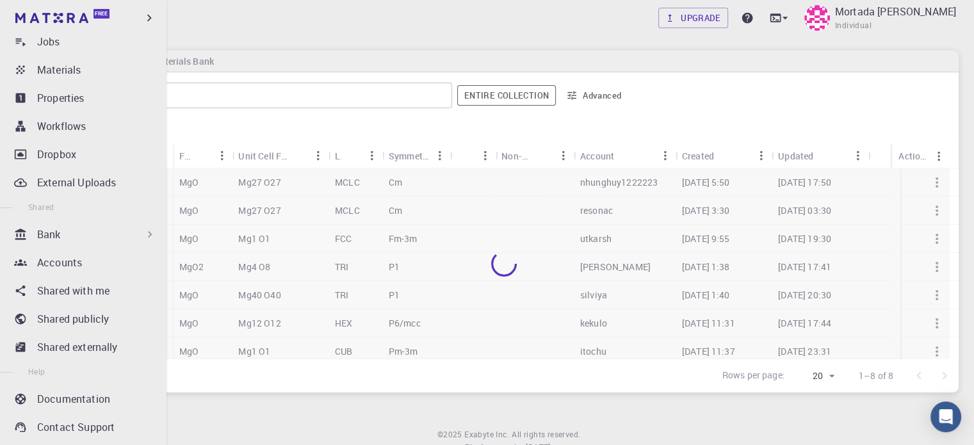
click at [94, 237] on div "Bank" at bounding box center [96, 234] width 119 height 15
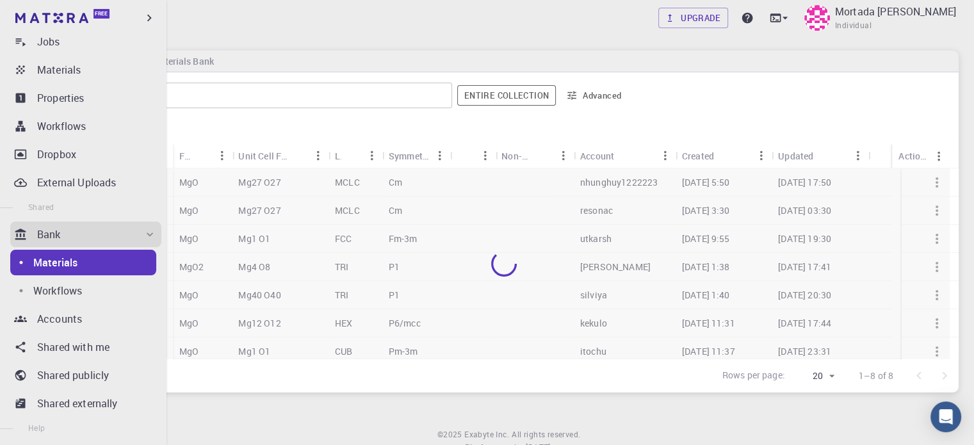
click at [77, 228] on div "Bank" at bounding box center [96, 234] width 119 height 15
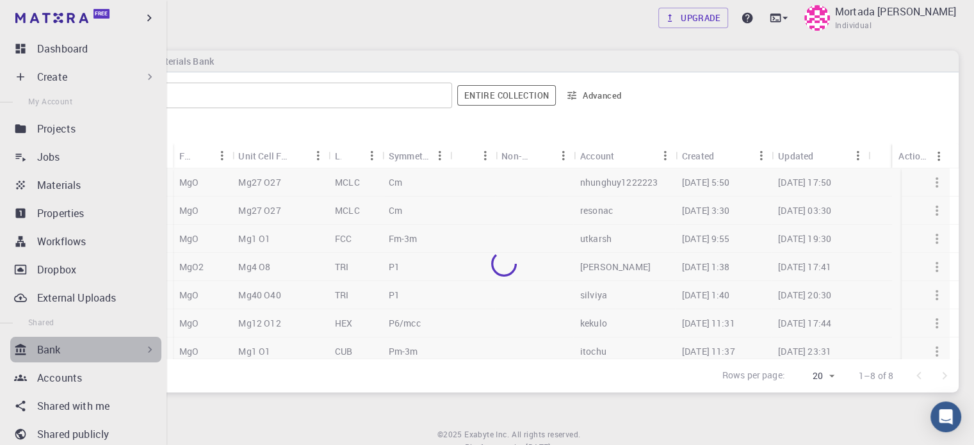
click at [110, 353] on div "Bank" at bounding box center [96, 349] width 119 height 15
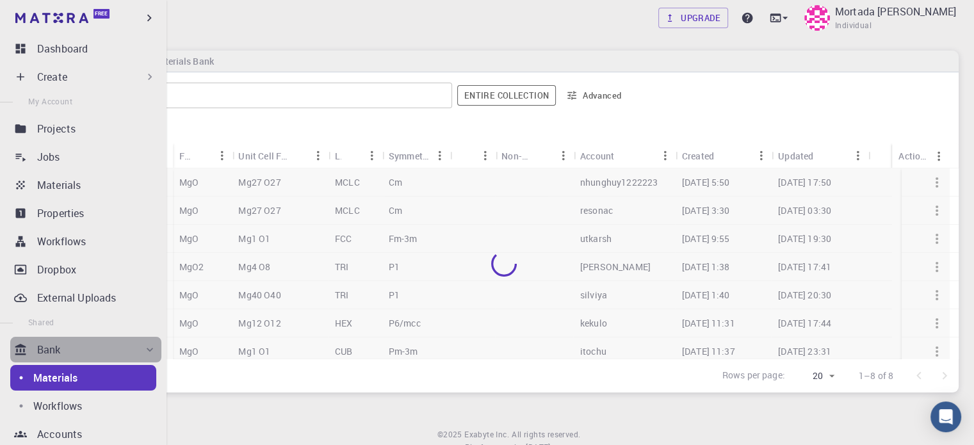
click at [110, 353] on div "Bank" at bounding box center [96, 349] width 119 height 15
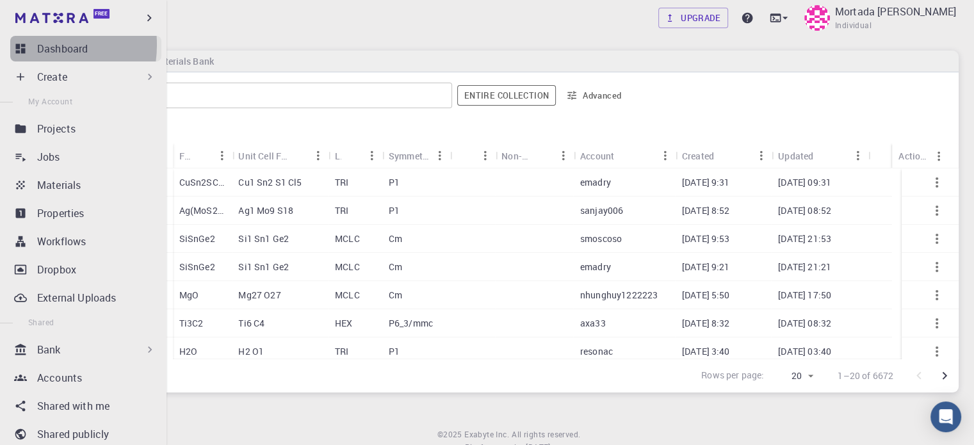
click at [28, 45] on link "Dashboard" at bounding box center [85, 49] width 151 height 26
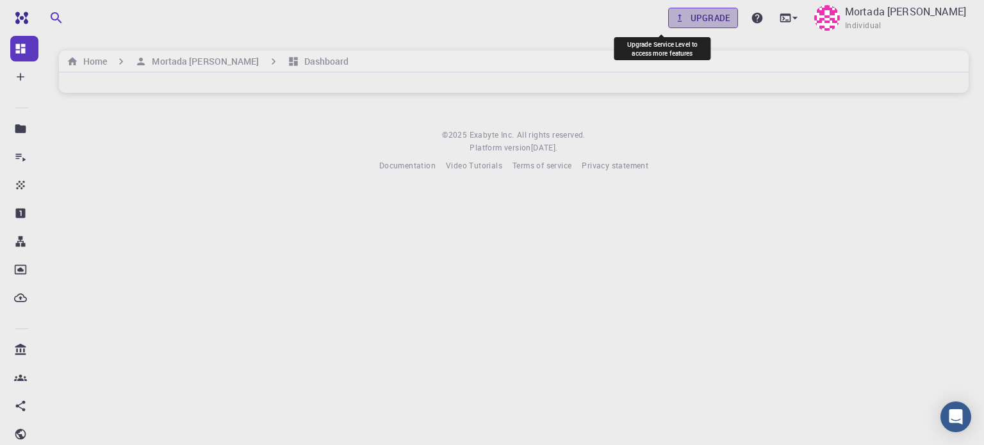
click at [668, 24] on link "Upgrade" at bounding box center [703, 18] width 70 height 21
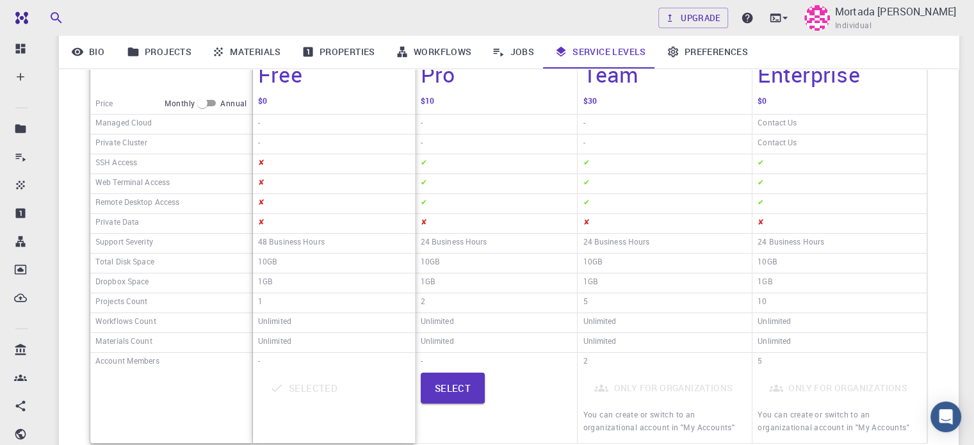
scroll to position [220, 0]
click at [210, 103] on input "checkbox" at bounding box center [202, 103] width 46 height 15
click at [204, 107] on input "checkbox" at bounding box center [213, 103] width 46 height 15
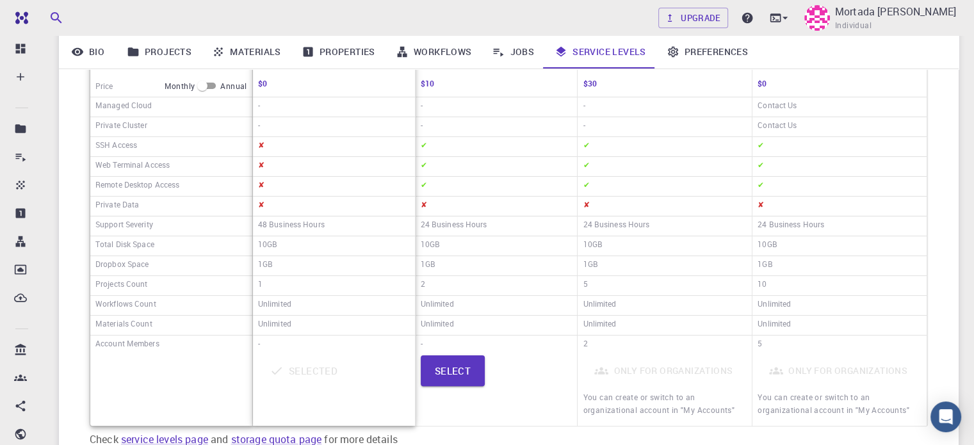
scroll to position [241, 0]
drag, startPoint x: 94, startPoint y: 280, endPoint x: 164, endPoint y: 283, distance: 70.5
click at [164, 283] on div "Projects Count" at bounding box center [171, 283] width 162 height 20
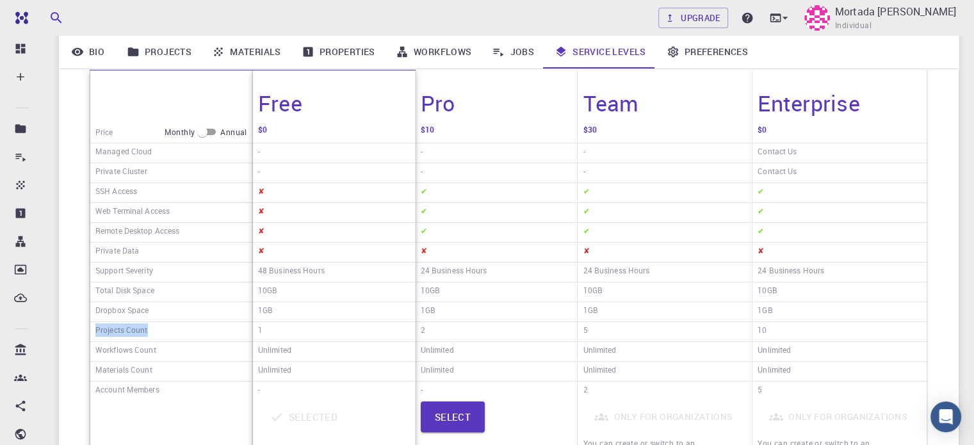
scroll to position [192, 0]
click at [215, 130] on input "checkbox" at bounding box center [202, 131] width 46 height 15
drag, startPoint x: 251, startPoint y: 133, endPoint x: 220, endPoint y: 131, distance: 31.5
click at [220, 131] on div "Price Monthly Annual" at bounding box center [171, 132] width 162 height 22
copy div "Annual"
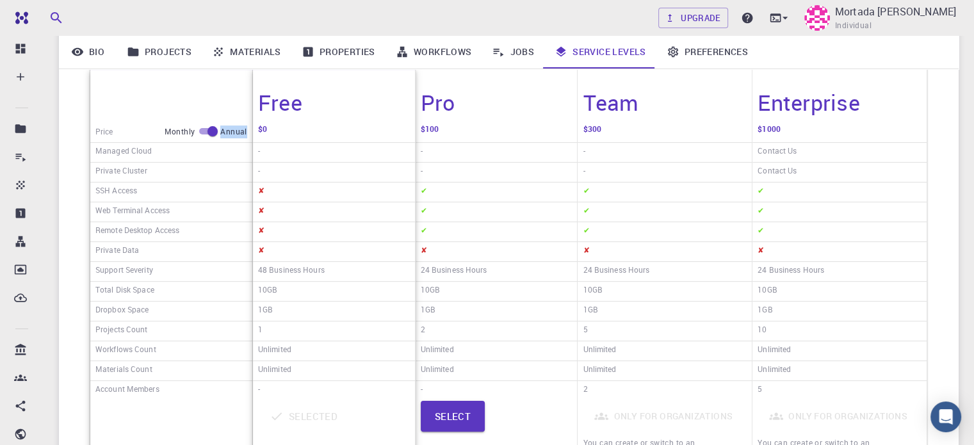
click at [206, 133] on input "checkbox" at bounding box center [213, 131] width 46 height 15
checkbox input "false"
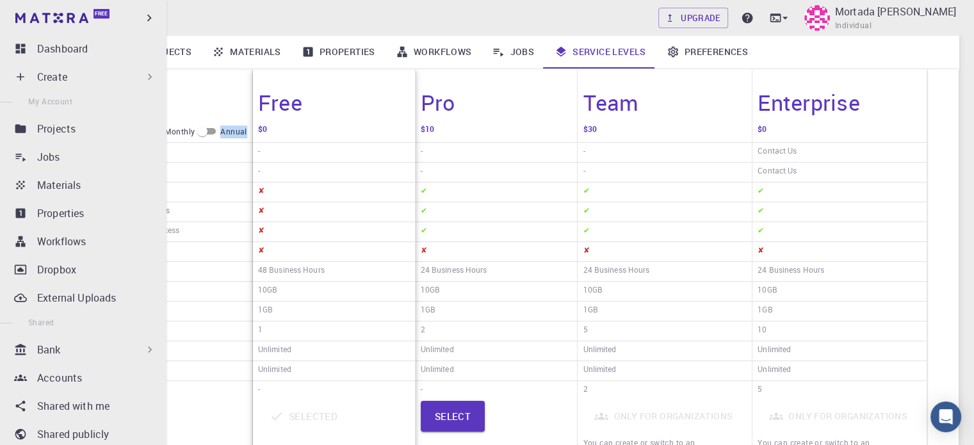
click at [62, 356] on div "Bank" at bounding box center [96, 349] width 119 height 15
click at [71, 353] on div "Bank" at bounding box center [96, 349] width 119 height 15
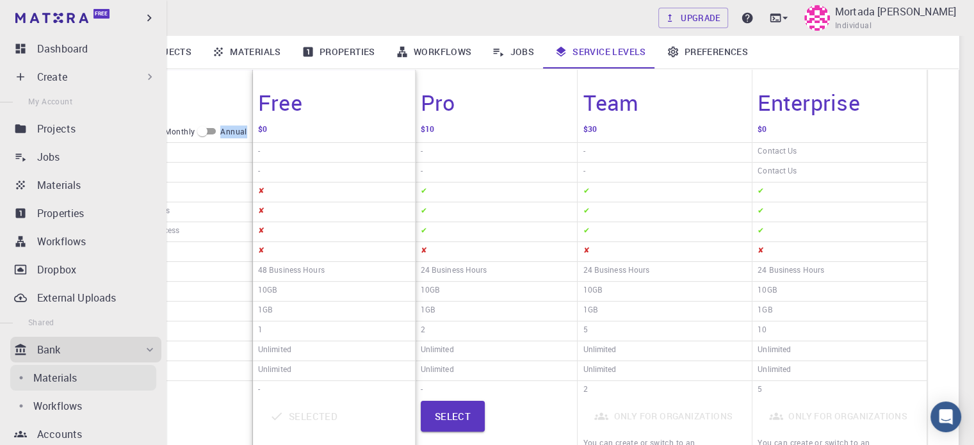
click at [78, 382] on div "Materials" at bounding box center [94, 377] width 123 height 15
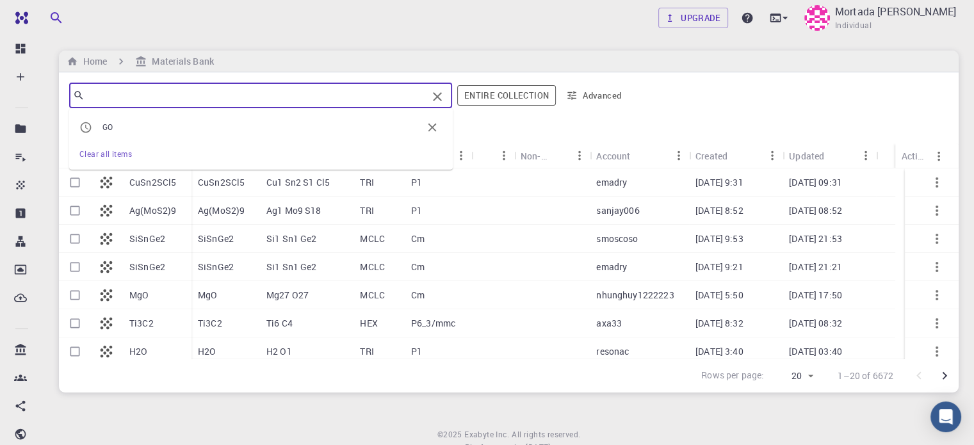
click at [164, 99] on input "text" at bounding box center [256, 95] width 343 height 18
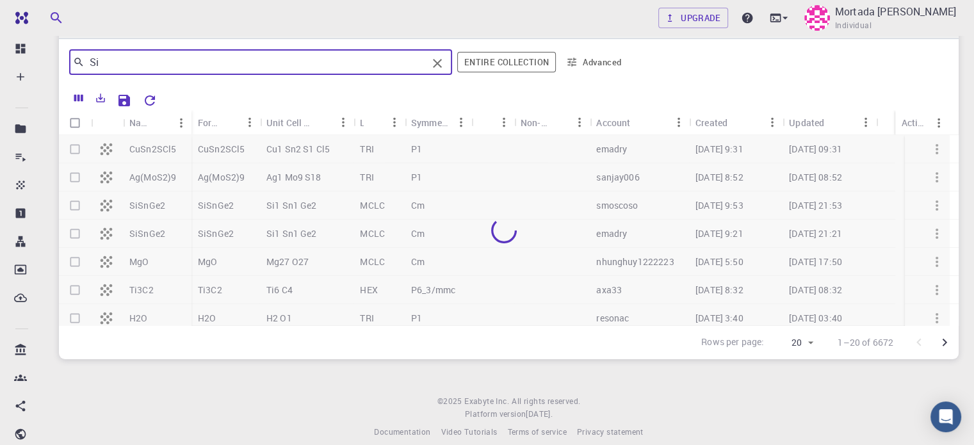
scroll to position [23, 0]
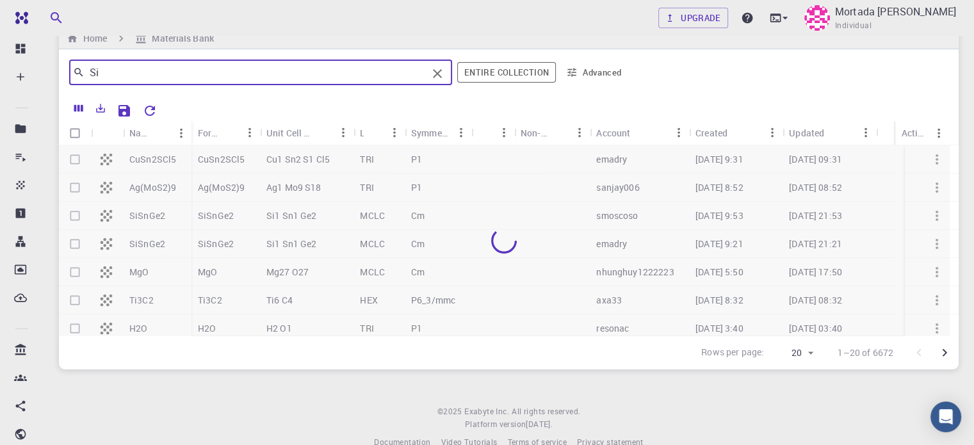
type input "Si"
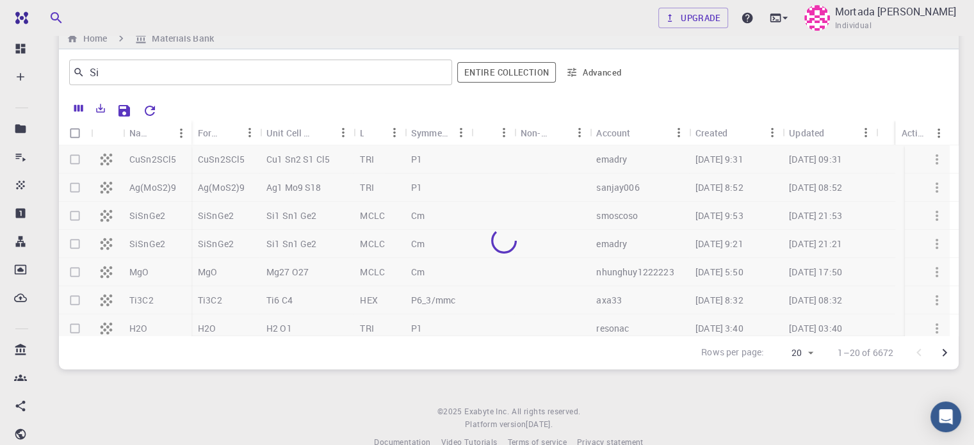
click at [406, 262] on div at bounding box center [504, 240] width 891 height 190
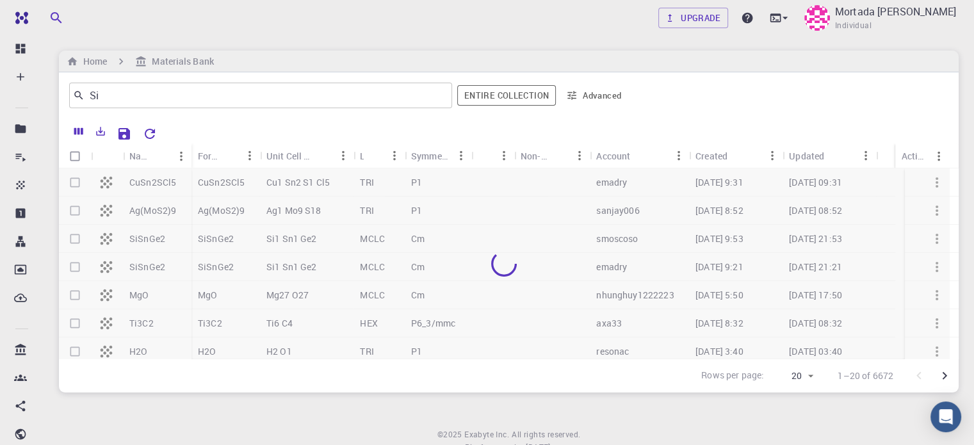
click at [406, 262] on div at bounding box center [504, 263] width 891 height 190
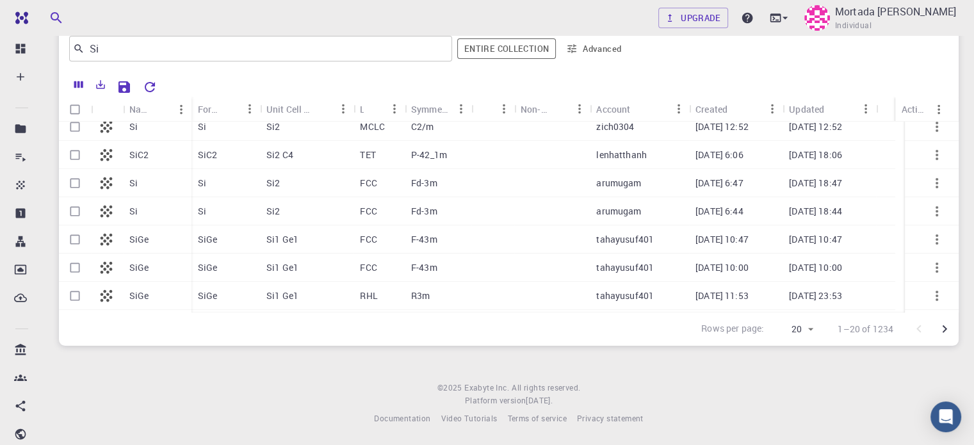
scroll to position [260, 0]
click at [227, 185] on div "Si" at bounding box center [226, 186] width 69 height 28
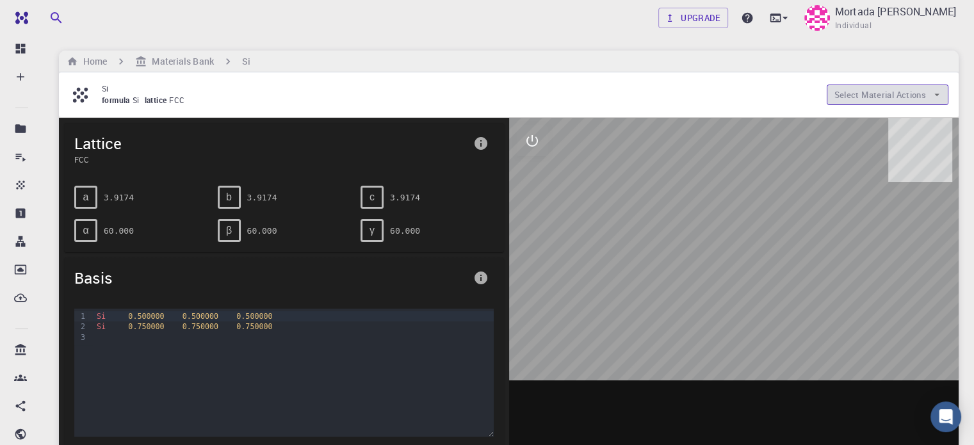
click at [878, 94] on button "Select Material Actions" at bounding box center [888, 95] width 122 height 21
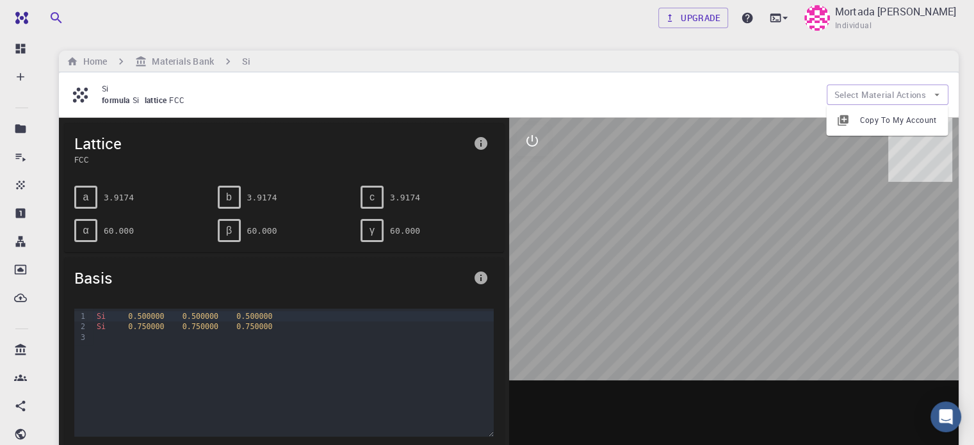
click at [871, 117] on span "Copy To My Account" at bounding box center [899, 120] width 78 height 13
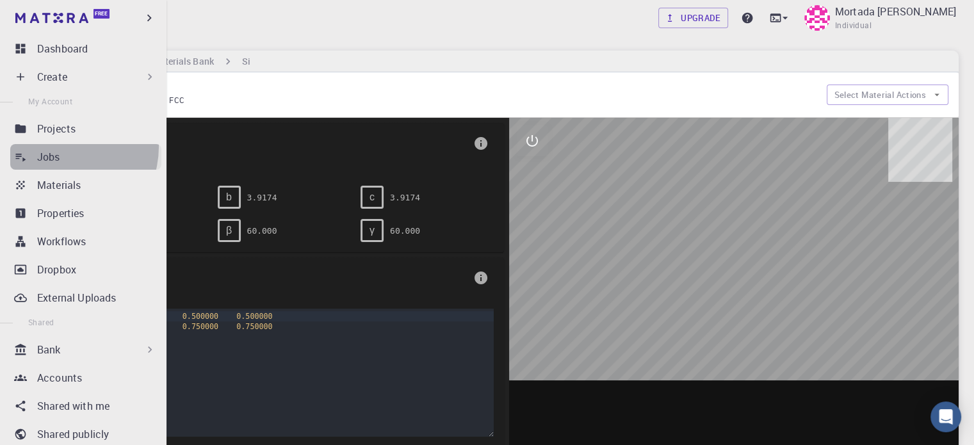
click at [62, 147] on link "Jobs" at bounding box center [85, 157] width 151 height 26
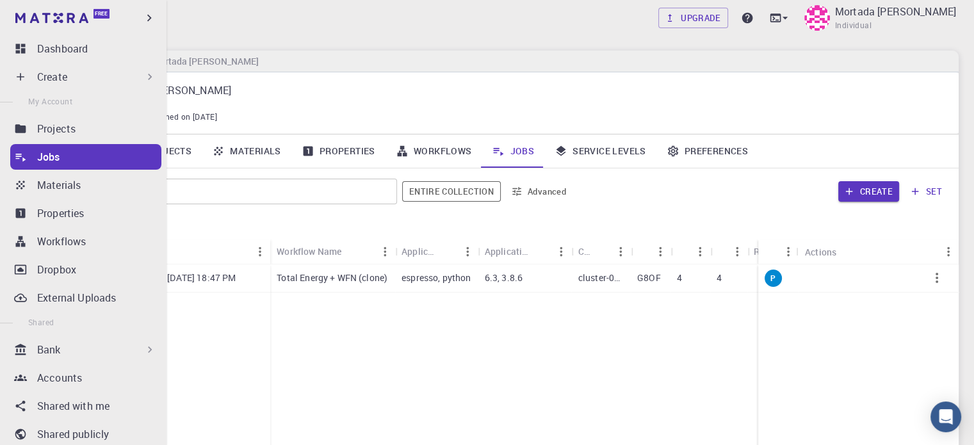
click at [12, 197] on li "Materials" at bounding box center [83, 185] width 167 height 26
click at [60, 76] on p "Create" at bounding box center [52, 76] width 30 height 15
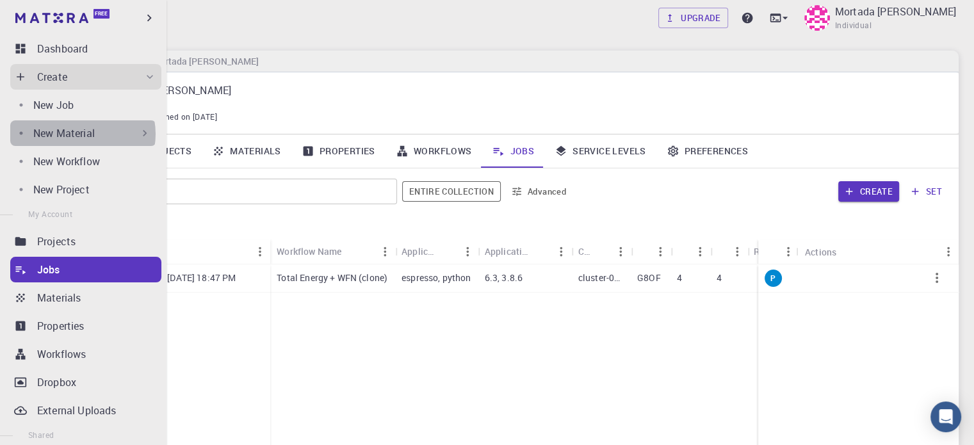
click at [82, 134] on p "New Material" at bounding box center [64, 133] width 62 height 15
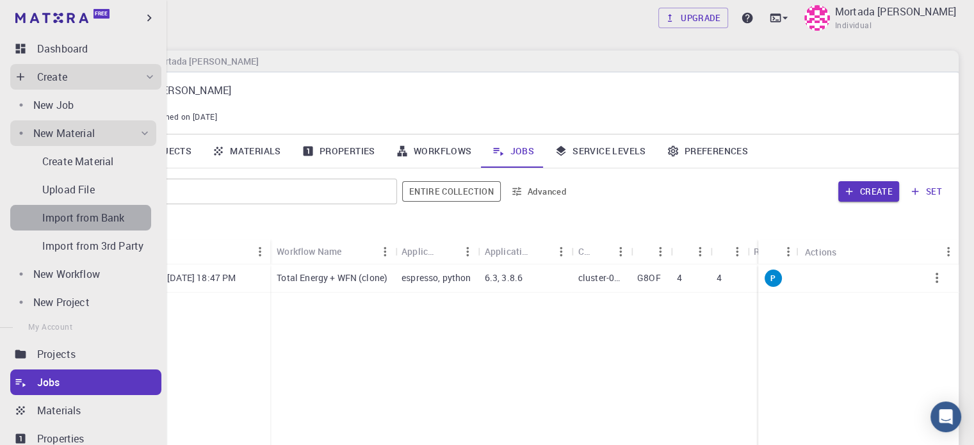
click at [109, 218] on p "Import from Bank" at bounding box center [83, 217] width 82 height 15
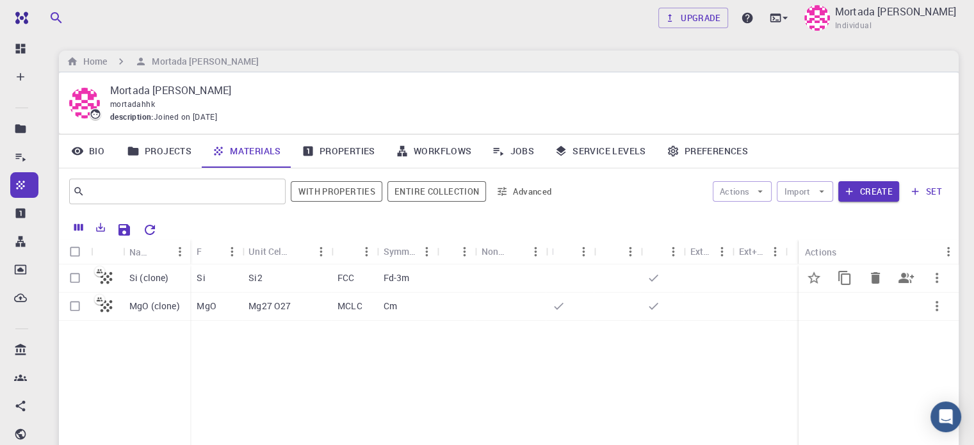
click at [227, 274] on div "Si" at bounding box center [216, 279] width 52 height 28
click at [75, 272] on input "Select row" at bounding box center [75, 278] width 24 height 24
checkbox input "true"
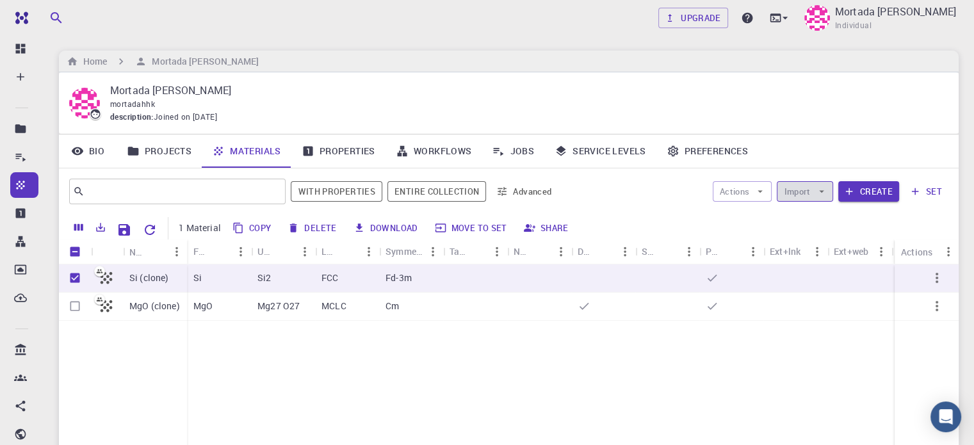
click at [807, 196] on button "Import" at bounding box center [805, 191] width 56 height 21
click at [762, 192] on icon "button" at bounding box center [761, 192] width 12 height 12
click at [797, 194] on button "Import" at bounding box center [805, 191] width 56 height 21
click at [830, 347] on div "Si (clone) MgO (clone) Si Si2 FCC Fd-3m MgO Mg27 O27 MCLC Cm" at bounding box center [509, 360] width 900 height 190
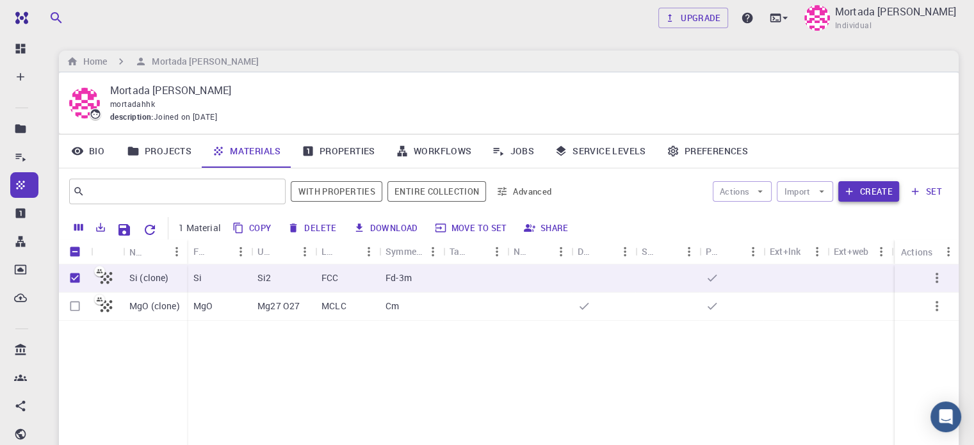
click at [866, 181] on button "Create" at bounding box center [869, 191] width 61 height 21
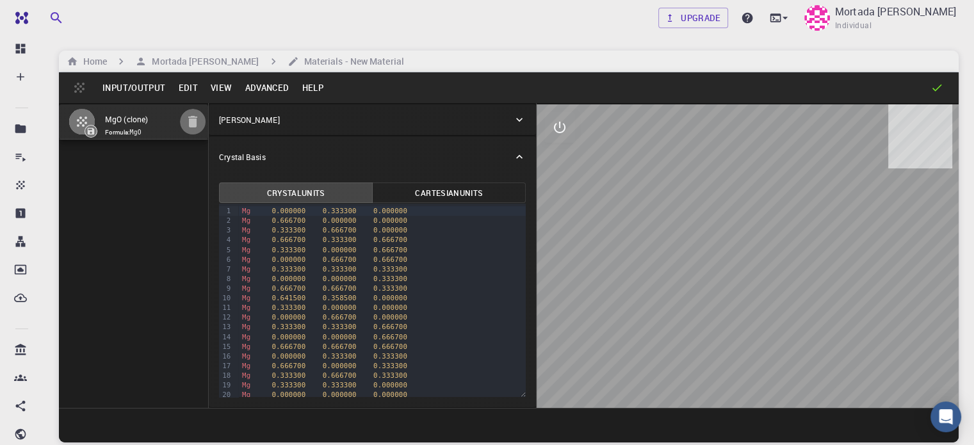
click at [188, 127] on icon "button" at bounding box center [192, 122] width 9 height 12
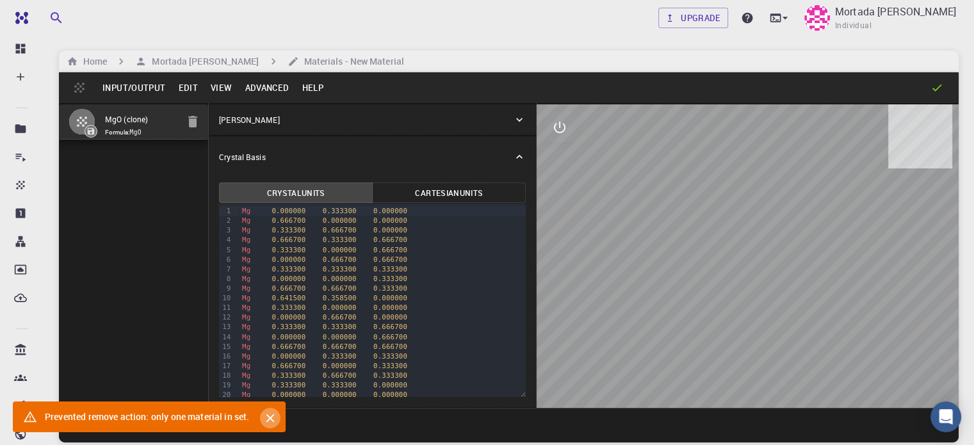
click at [273, 418] on icon "Close" at bounding box center [270, 419] width 8 height 8
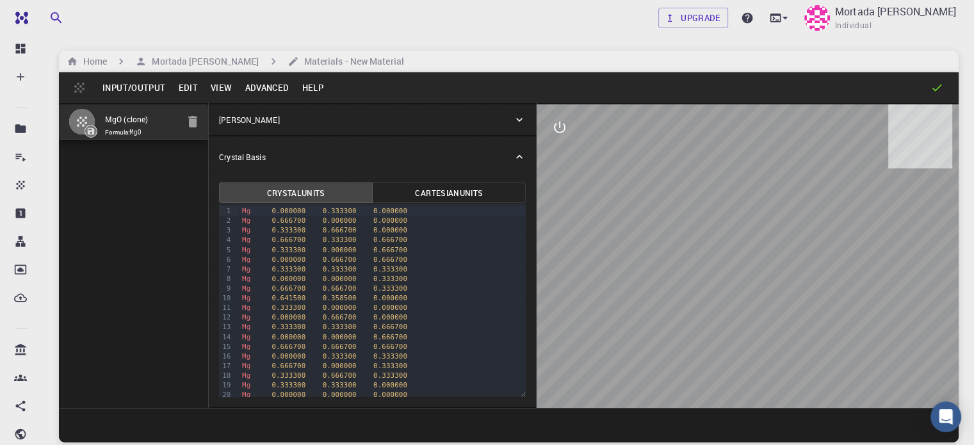
click at [185, 129] on icon "button" at bounding box center [192, 121] width 15 height 15
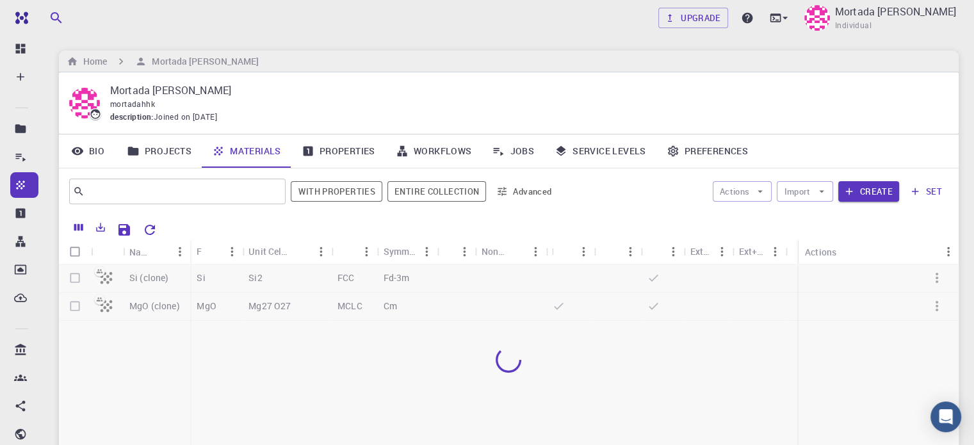
click at [74, 278] on div at bounding box center [509, 360] width 900 height 190
click at [76, 250] on input "Select all rows" at bounding box center [75, 252] width 24 height 24
checkbox input "true"
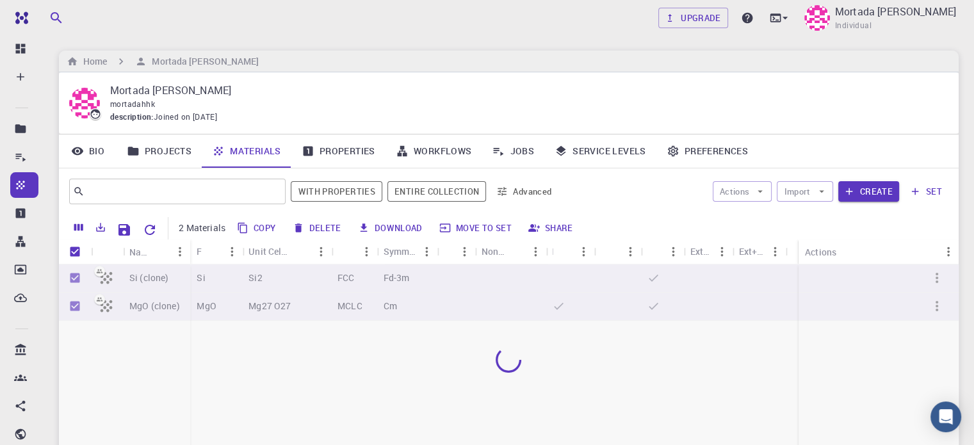
click at [77, 279] on div at bounding box center [509, 360] width 900 height 190
click at [75, 255] on input "Unselect all rows" at bounding box center [75, 252] width 24 height 24
checkbox input "false"
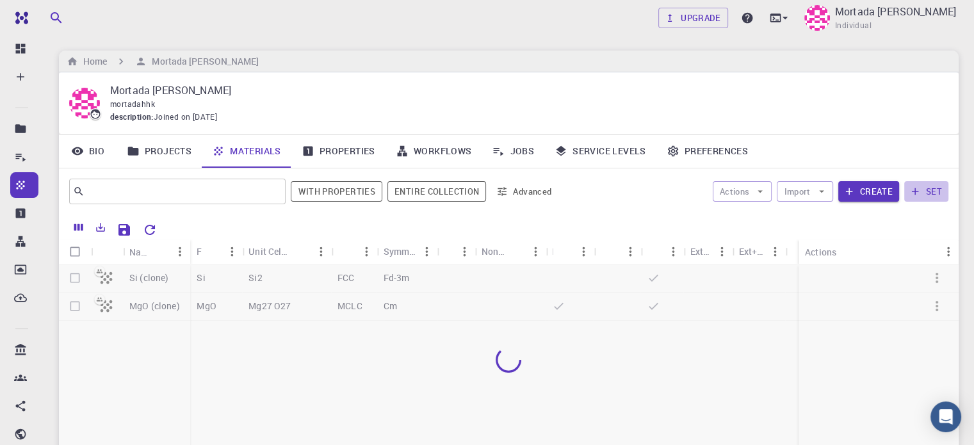
click at [923, 186] on button "set" at bounding box center [927, 191] width 44 height 21
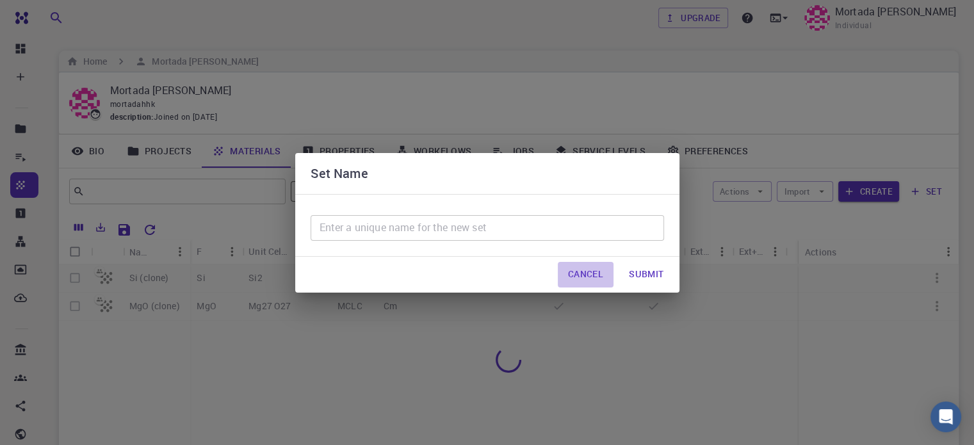
click at [577, 279] on button "Cancel" at bounding box center [586, 275] width 56 height 26
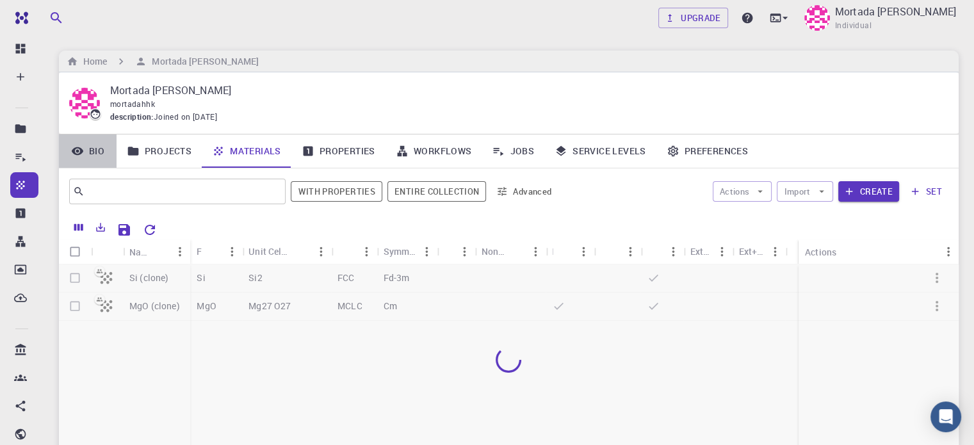
click at [90, 156] on link "Bio" at bounding box center [88, 151] width 58 height 33
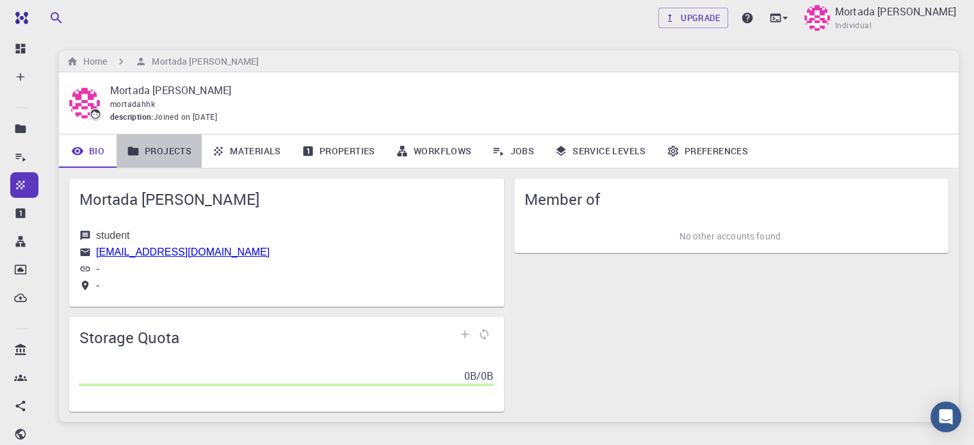
click at [154, 156] on link "Projects" at bounding box center [159, 151] width 85 height 33
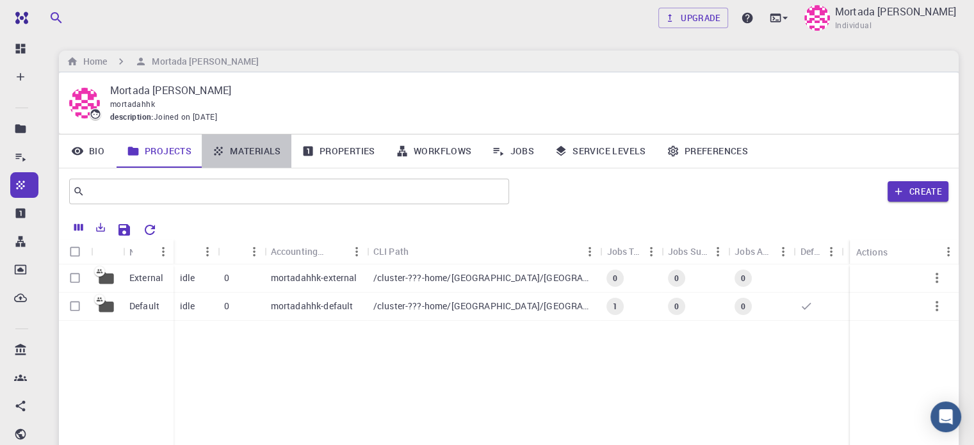
click at [243, 156] on link "Materials" at bounding box center [247, 151] width 90 height 33
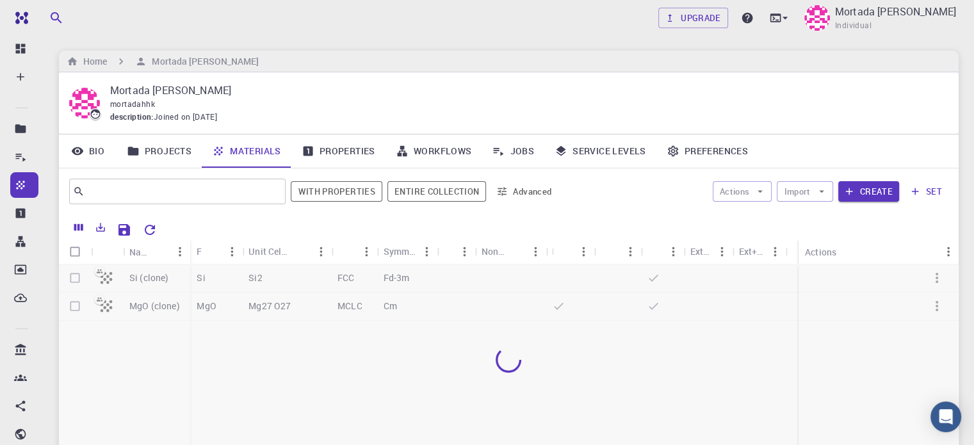
click at [331, 152] on link "Properties" at bounding box center [338, 151] width 94 height 33
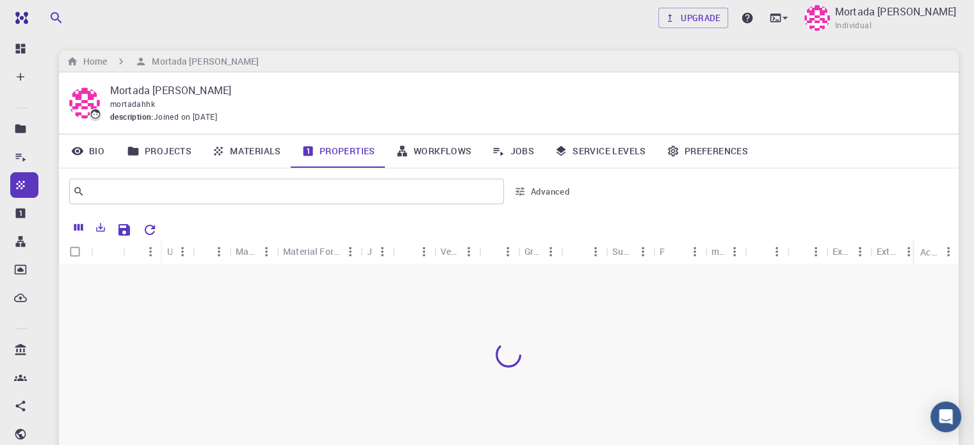
click at [444, 160] on link "Workflows" at bounding box center [434, 151] width 97 height 33
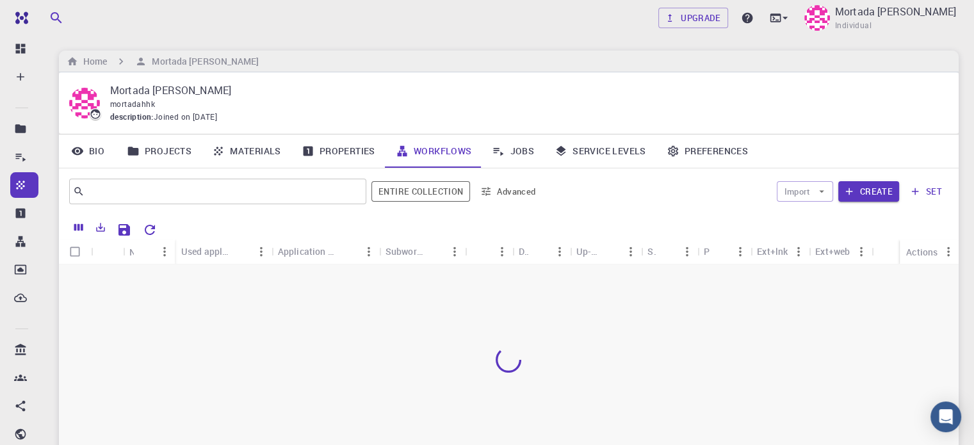
click at [509, 156] on link "Jobs" at bounding box center [513, 151] width 63 height 33
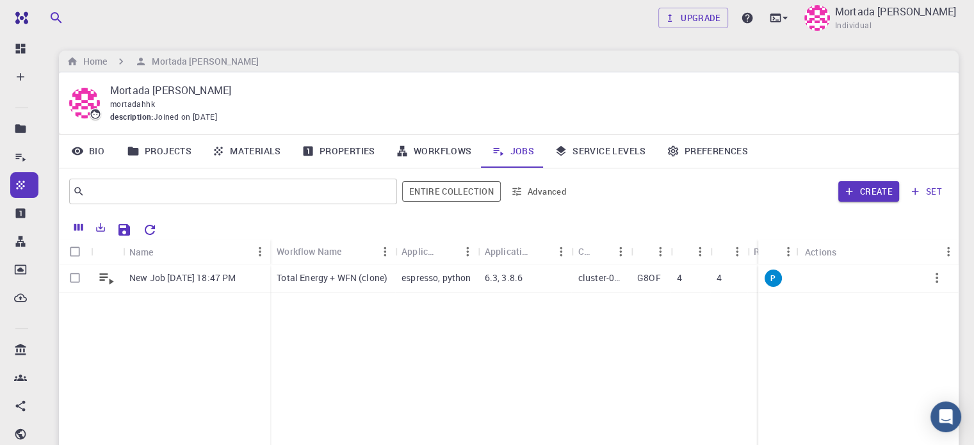
click at [570, 156] on link "Service Levels" at bounding box center [601, 151] width 112 height 33
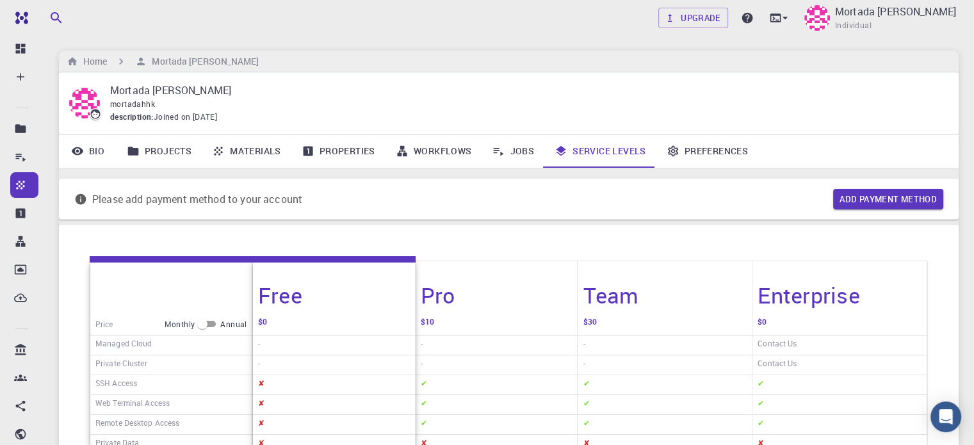
click at [682, 156] on link "Preferences" at bounding box center [708, 151] width 102 height 33
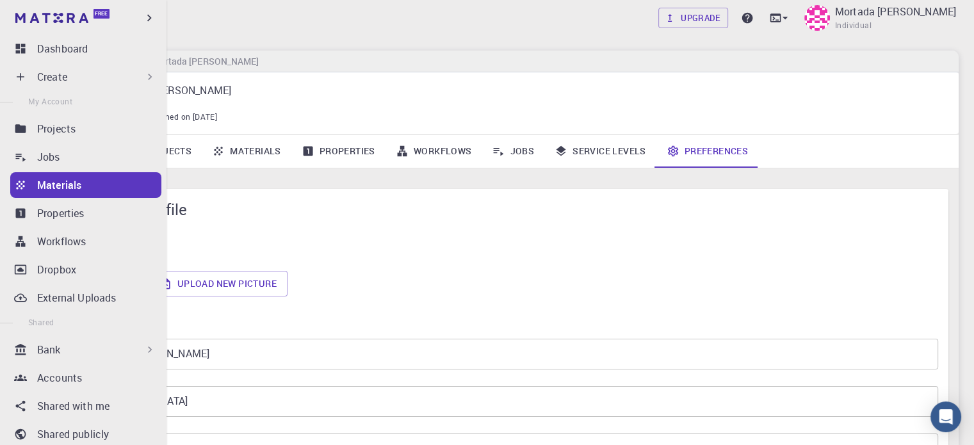
click at [144, 354] on icon at bounding box center [150, 349] width 13 height 13
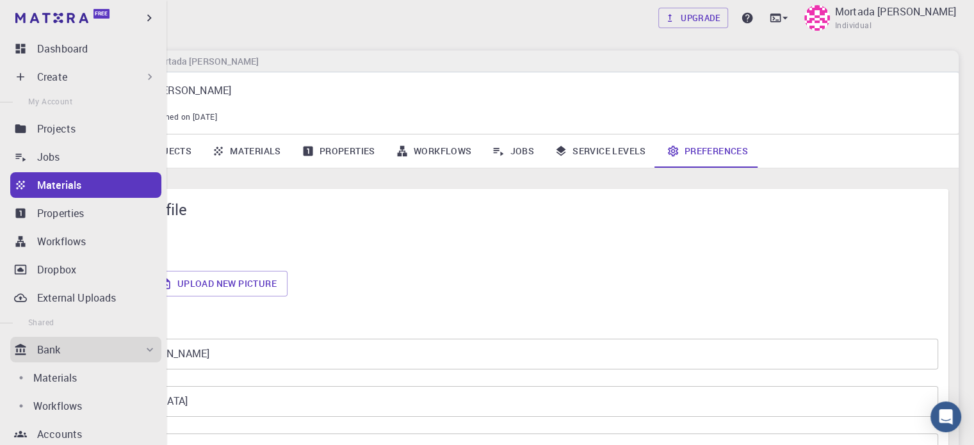
click at [56, 88] on div "Create" at bounding box center [85, 77] width 151 height 26
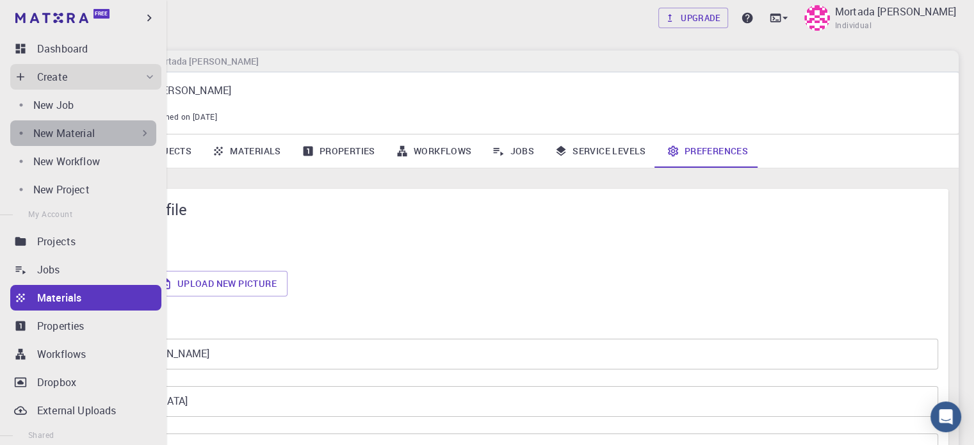
click at [84, 137] on p "New Material" at bounding box center [64, 133] width 62 height 15
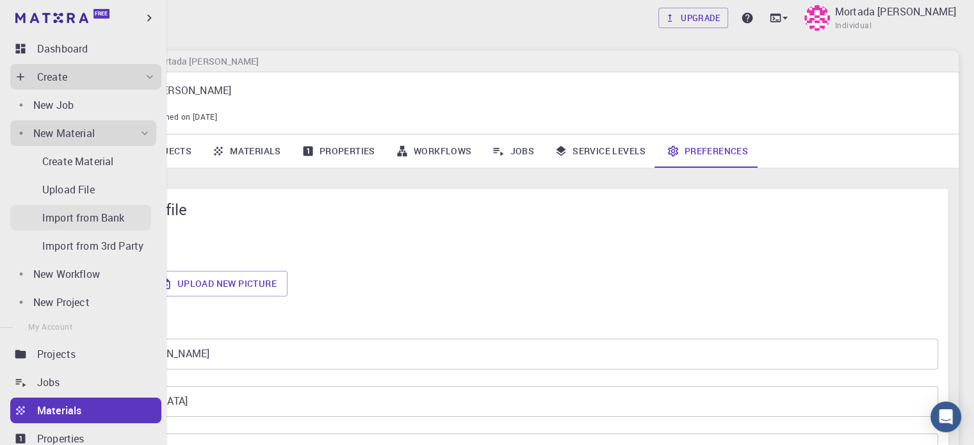
click at [97, 220] on p "Import from Bank" at bounding box center [83, 217] width 82 height 15
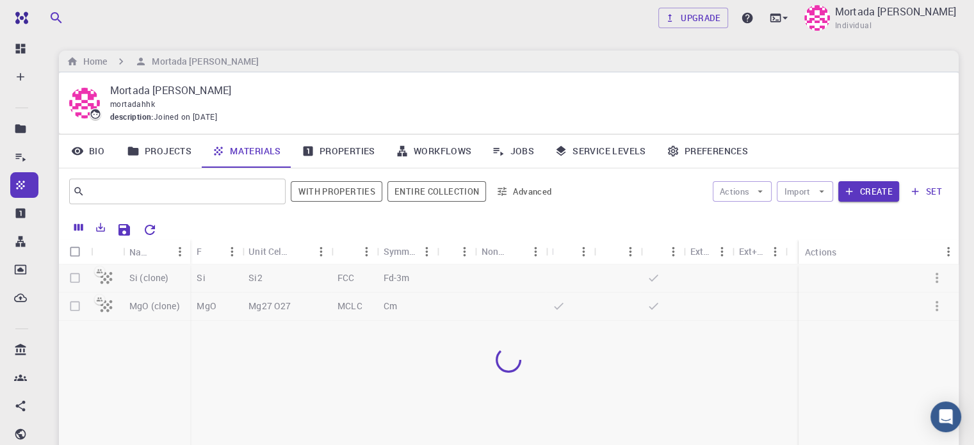
click at [65, 278] on div at bounding box center [509, 360] width 900 height 190
click at [748, 190] on button "Actions" at bounding box center [743, 191] width 60 height 21
click at [149, 233] on icon "Reset Explorer Settings" at bounding box center [149, 229] width 15 height 15
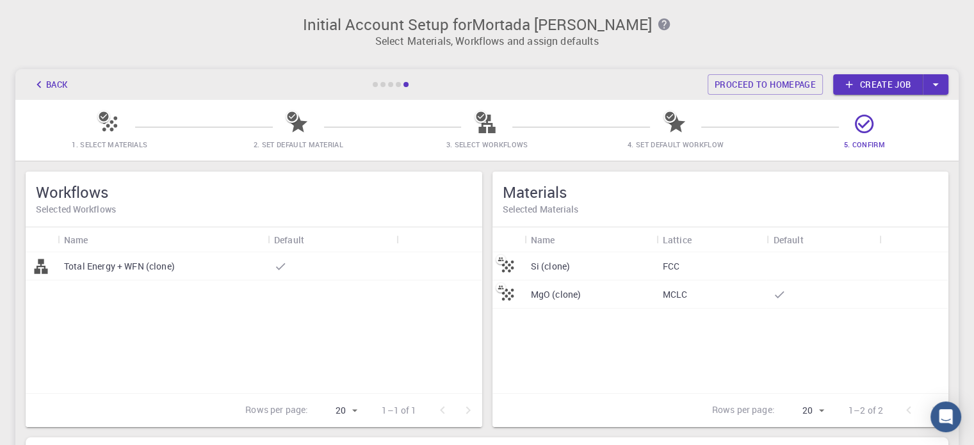
click at [626, 261] on div "Si (clone)" at bounding box center [591, 266] width 132 height 28
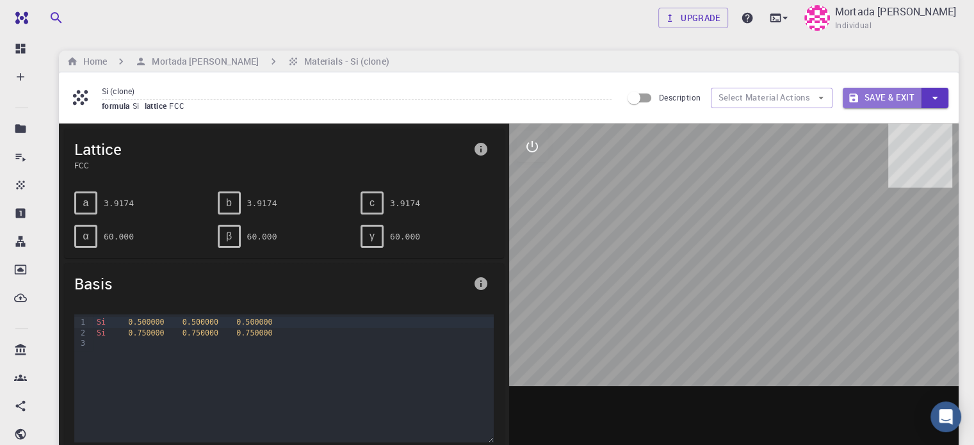
click at [869, 103] on button "Save & Exit" at bounding box center [882, 98] width 79 height 21
click at [880, 94] on button "Save & Exit" at bounding box center [882, 98] width 79 height 21
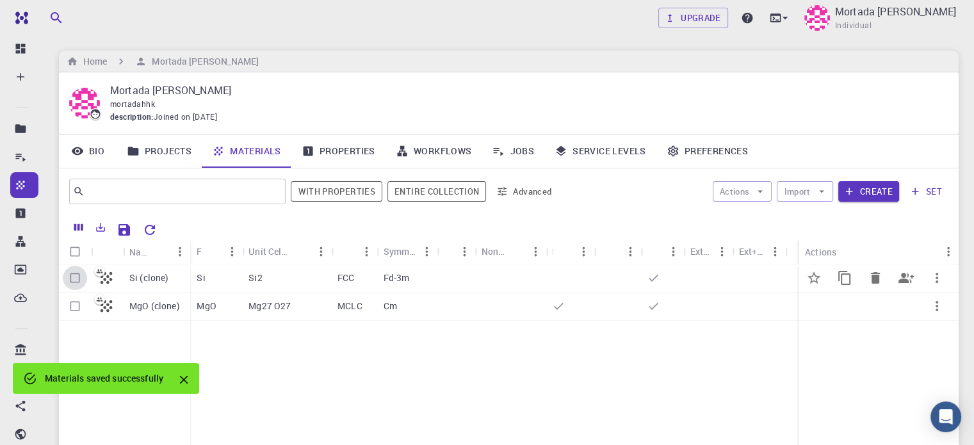
click at [76, 276] on input "Select row" at bounding box center [75, 278] width 24 height 24
checkbox input "true"
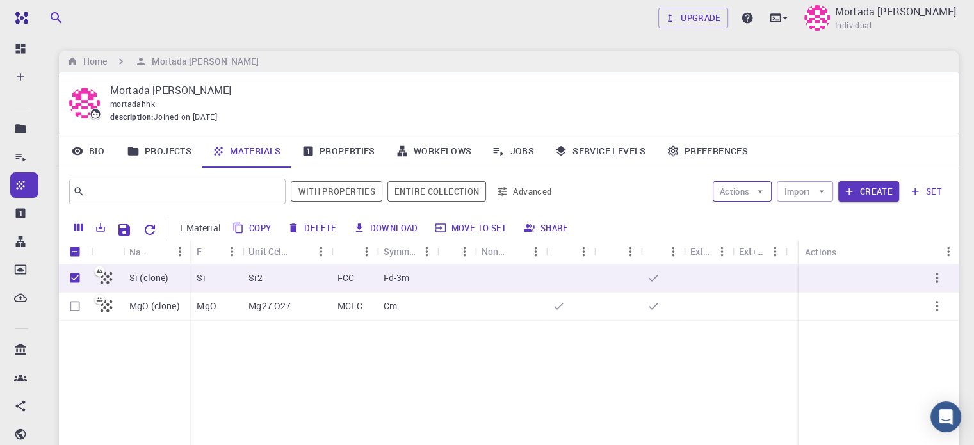
click at [753, 188] on button "Actions" at bounding box center [743, 191] width 60 height 21
click at [762, 217] on span "Create Job" at bounding box center [767, 216] width 40 height 13
